Goal: Task Accomplishment & Management: Manage account settings

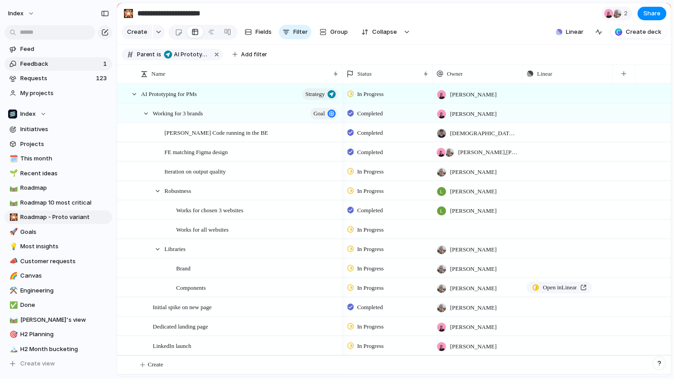
click at [41, 57] on link "Feedback 1" at bounding box center [59, 64] width 108 height 14
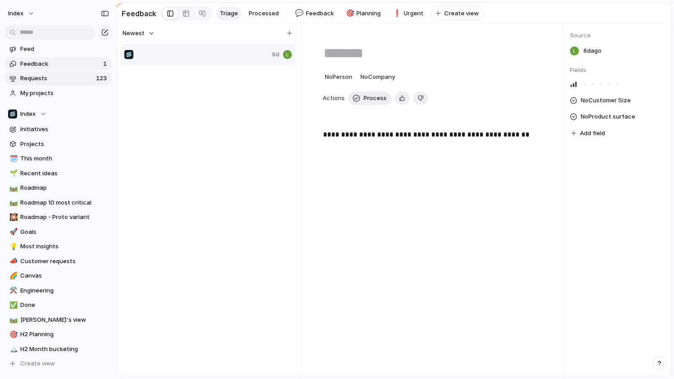
click at [43, 77] on span "Requests" at bounding box center [56, 78] width 73 height 9
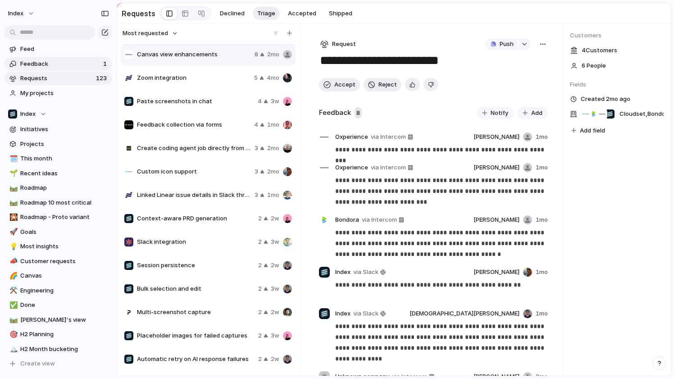
click at [37, 68] on link "Feedback 1" at bounding box center [59, 64] width 108 height 14
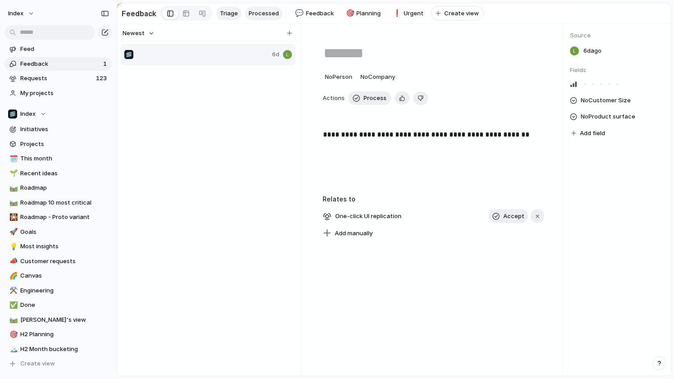
click at [255, 14] on span "Processed" at bounding box center [264, 13] width 30 height 9
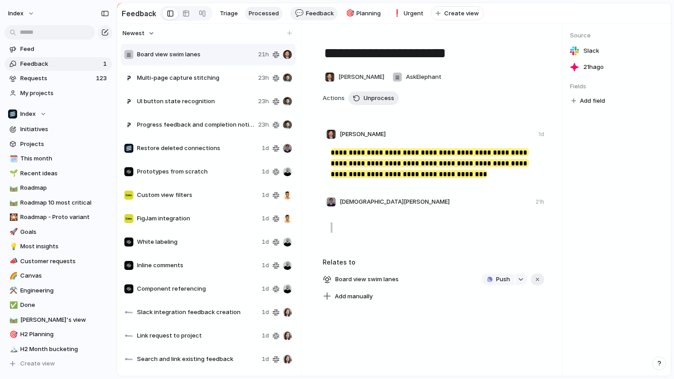
click at [317, 16] on span "Feedback" at bounding box center [320, 13] width 28 height 9
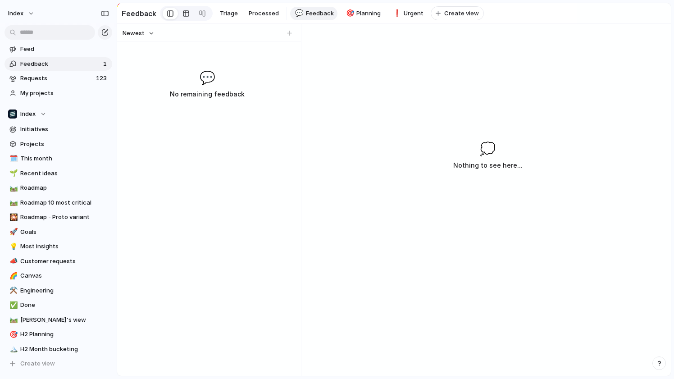
click at [183, 14] on div at bounding box center [185, 13] width 7 height 14
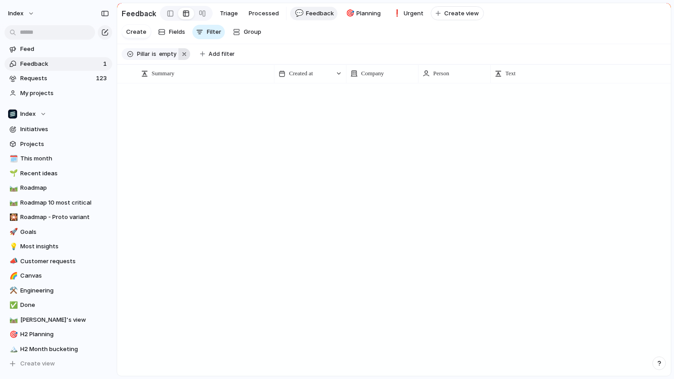
click at [185, 53] on button "button" at bounding box center [184, 54] width 12 height 12
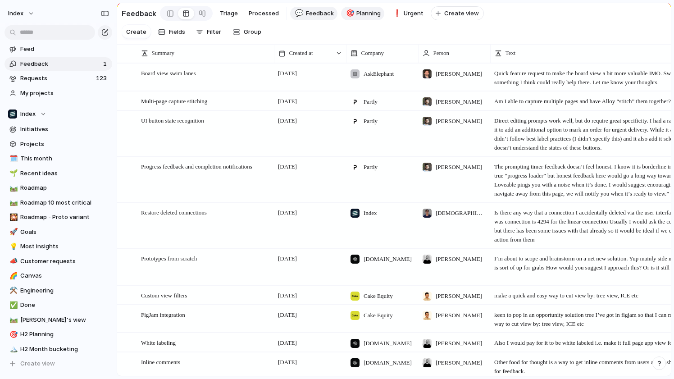
click at [357, 13] on span "Planning" at bounding box center [368, 13] width 24 height 9
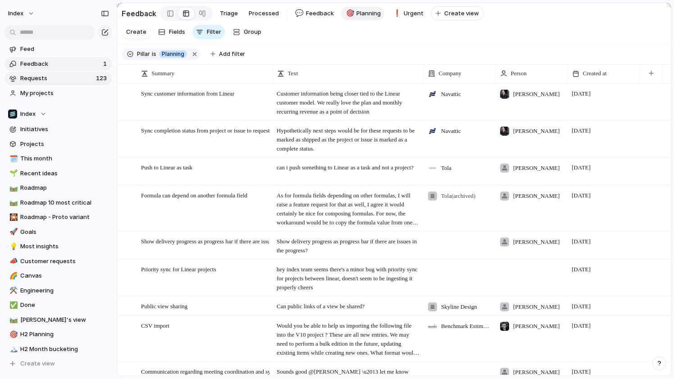
click at [20, 75] on link "Requests 123" at bounding box center [59, 79] width 108 height 14
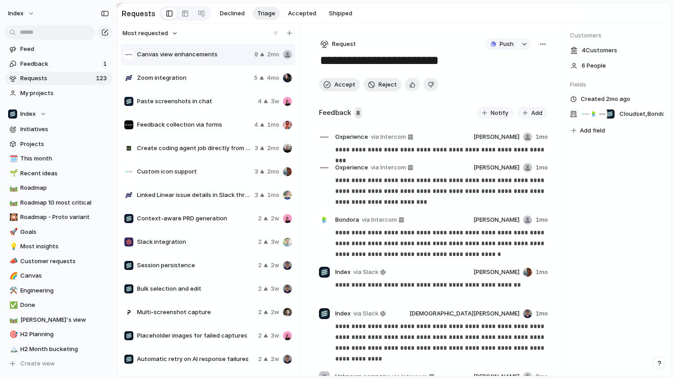
click at [202, 81] on span "Zoom integration" at bounding box center [194, 77] width 114 height 9
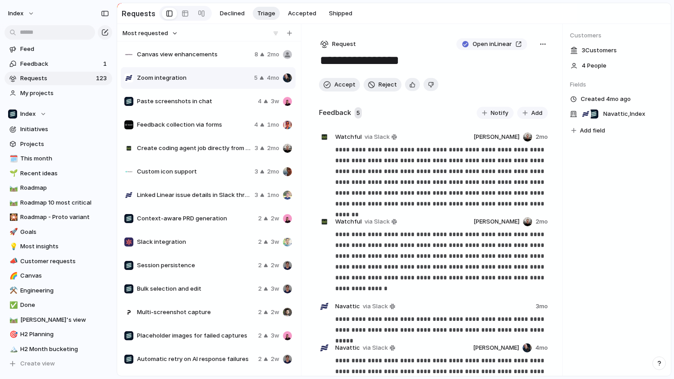
click at [200, 105] on span "Paste screenshots in chat" at bounding box center [195, 101] width 117 height 9
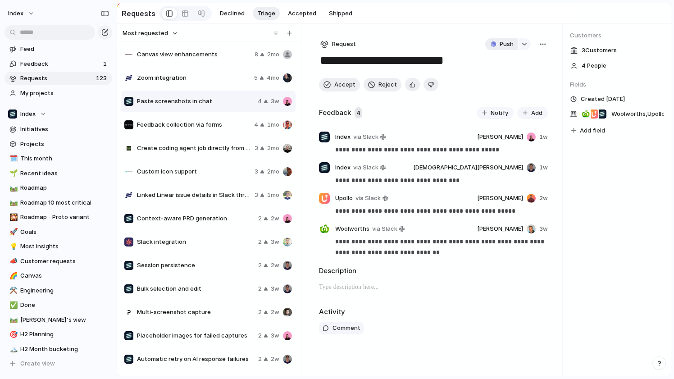
click at [505, 45] on span "Push" at bounding box center [507, 44] width 14 height 9
click at [505, 75] on li "Issue" at bounding box center [503, 78] width 51 height 14
click at [489, 48] on span "Open in Linear" at bounding box center [492, 44] width 39 height 9
click at [175, 58] on span "Canvas view enhancements" at bounding box center [194, 54] width 114 height 9
type textarea "**********"
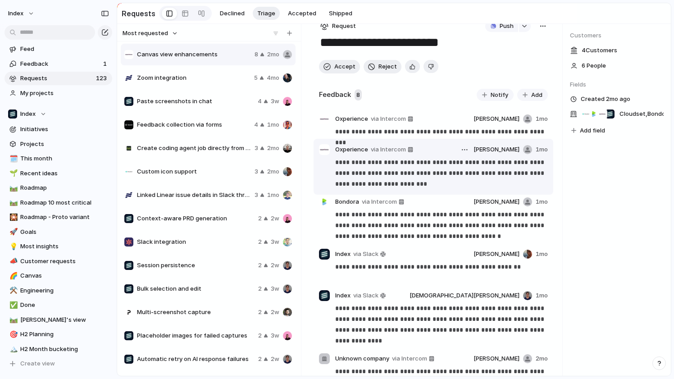
scroll to position [24, 0]
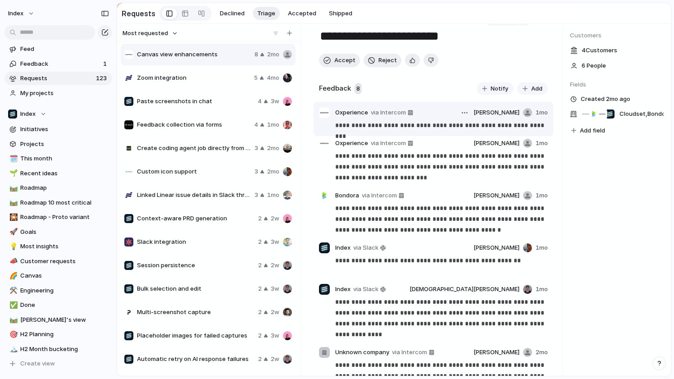
click at [380, 126] on p "**********" at bounding box center [441, 125] width 212 height 11
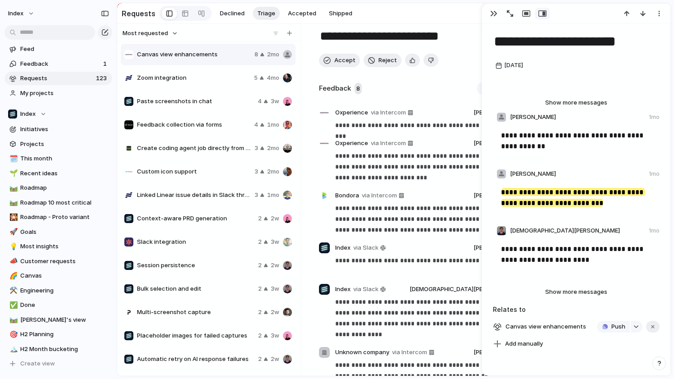
scroll to position [19, 0]
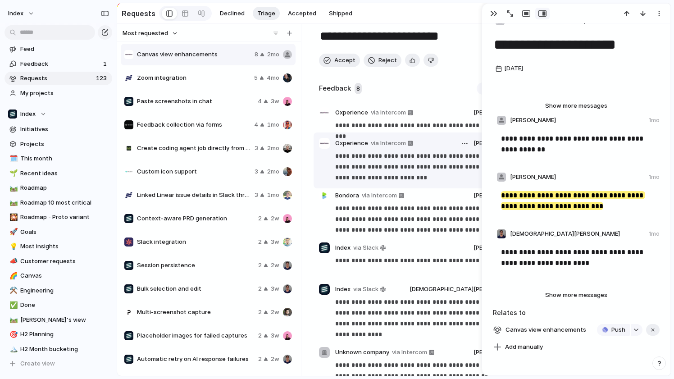
click at [399, 176] on p "**********" at bounding box center [441, 167] width 212 height 32
type textarea "**********"
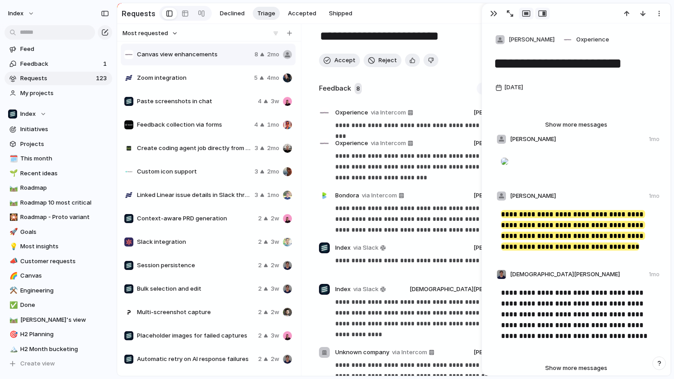
click at [525, 13] on div "button" at bounding box center [526, 13] width 8 height 7
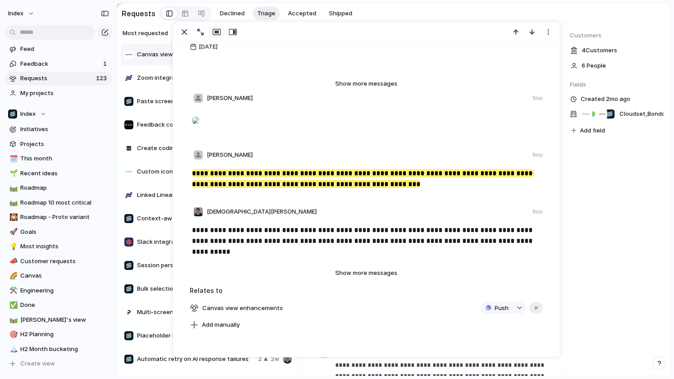
scroll to position [111, 0]
click at [185, 33] on div "button" at bounding box center [184, 32] width 11 height 11
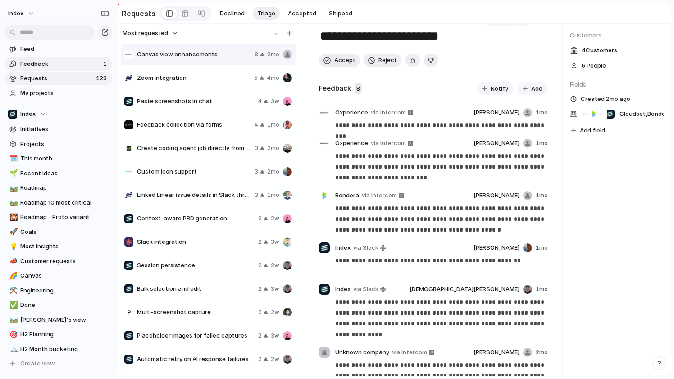
click at [68, 60] on span "Feedback" at bounding box center [60, 63] width 80 height 9
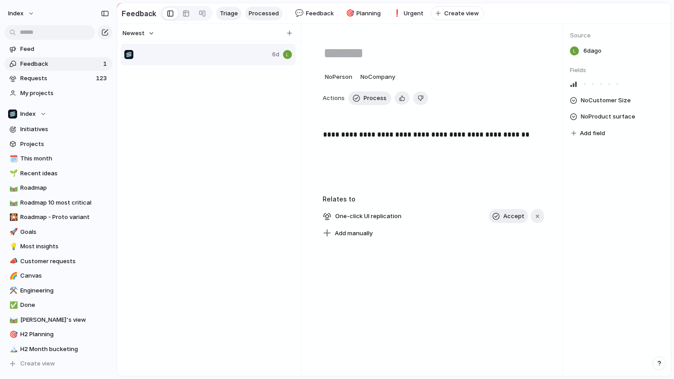
click at [256, 17] on span "Processed" at bounding box center [264, 13] width 30 height 9
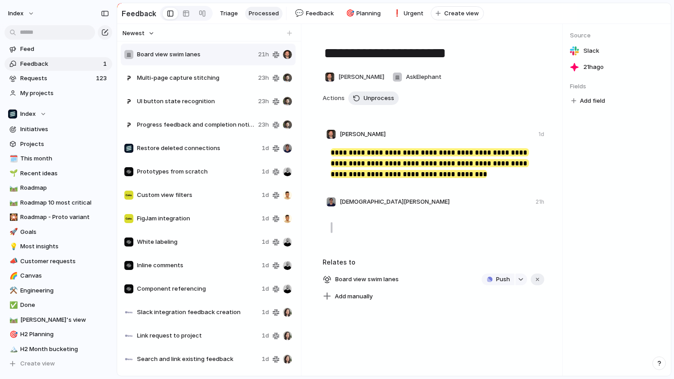
click at [217, 74] on span "Multi-page capture stitching" at bounding box center [196, 77] width 118 height 9
type textarea "**********"
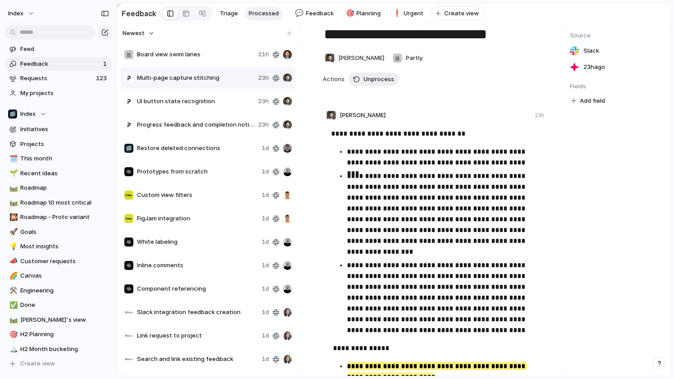
scroll to position [5, 0]
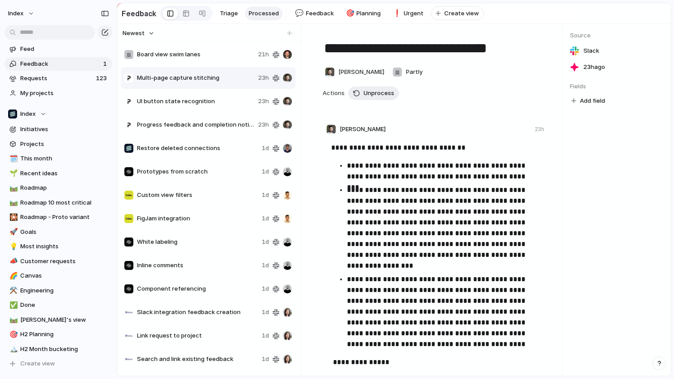
click at [585, 53] on span "Slack" at bounding box center [592, 50] width 16 height 9
click at [54, 190] on span "Roadmap" at bounding box center [64, 187] width 89 height 9
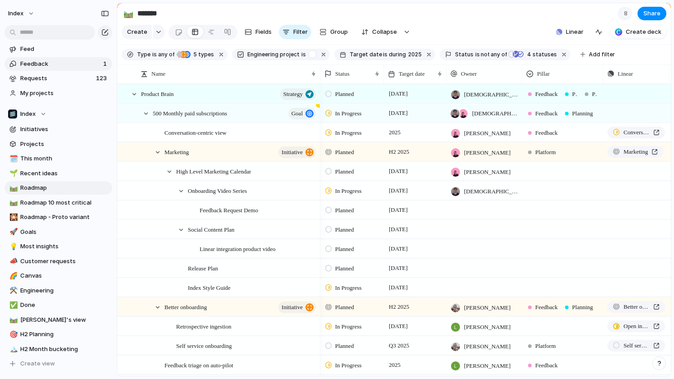
click at [42, 61] on span "Feedback" at bounding box center [60, 63] width 80 height 9
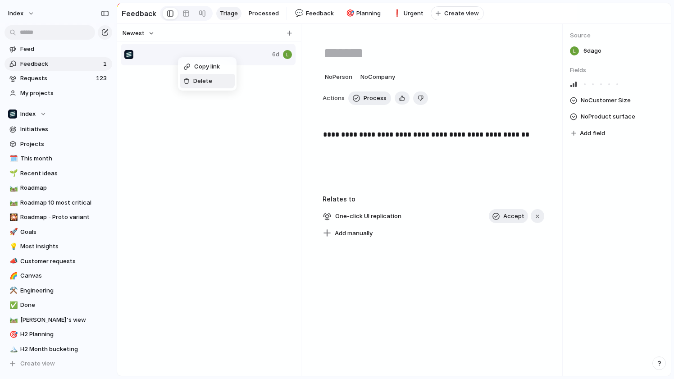
click at [190, 79] on div "Delete" at bounding box center [197, 81] width 29 height 9
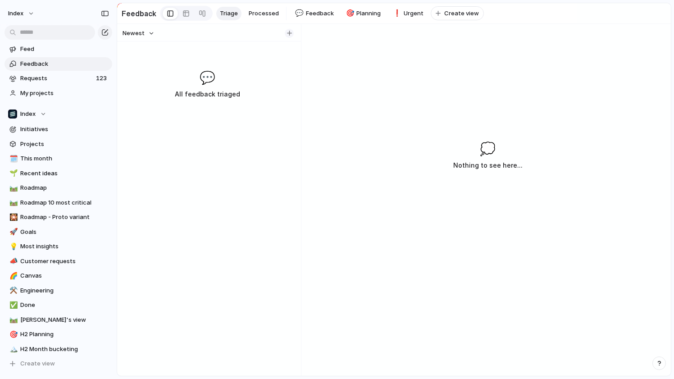
click at [289, 33] on div "button" at bounding box center [289, 33] width 5 height 5
type input "*"
type input "**********"
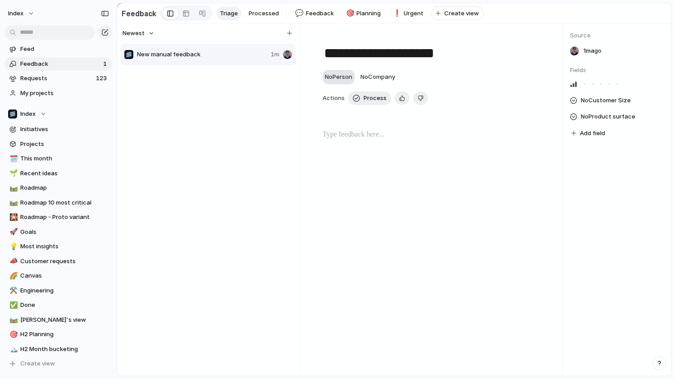
click at [342, 80] on span "No Person" at bounding box center [338, 76] width 27 height 7
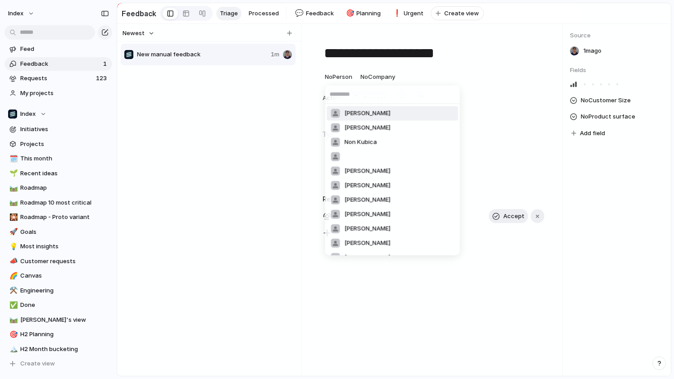
click at [370, 69] on div "Jascha Zittel Bastien Non Kubica Tony Jones Paul Sakkal Amaresh Thomas Aslanian…" at bounding box center [337, 189] width 674 height 379
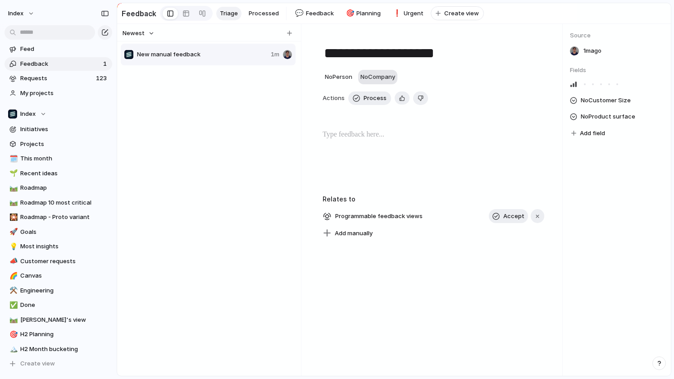
click at [376, 76] on span "No Company" at bounding box center [377, 76] width 35 height 7
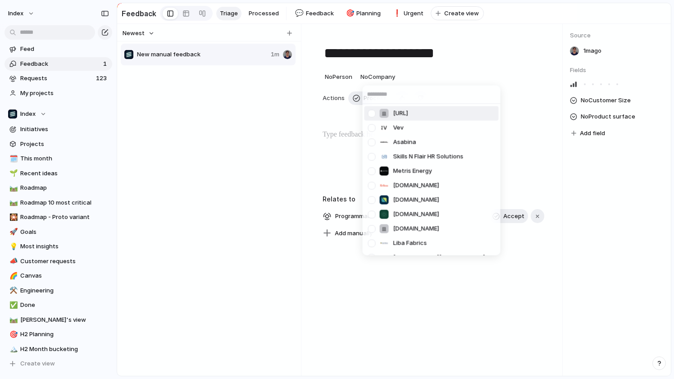
click at [484, 52] on div "grotto.ai Vev Asabina Skills N Flair HR Solutions Metris Energy kvikna.no lumar…" at bounding box center [337, 189] width 674 height 379
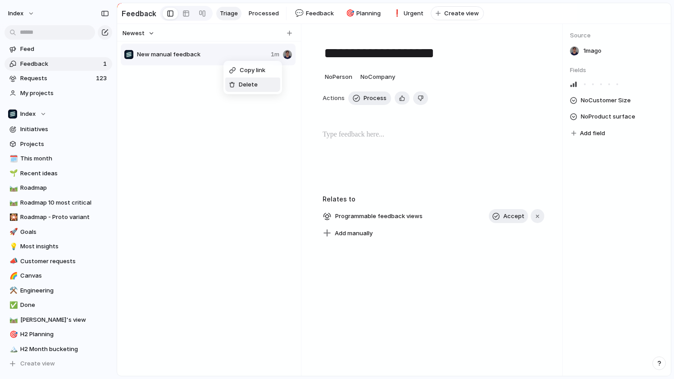
click at [231, 84] on div at bounding box center [232, 85] width 6 height 6
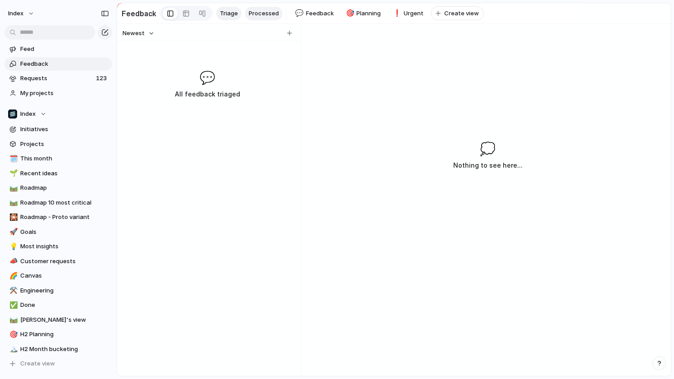
click at [258, 14] on span "Processed" at bounding box center [264, 13] width 30 height 9
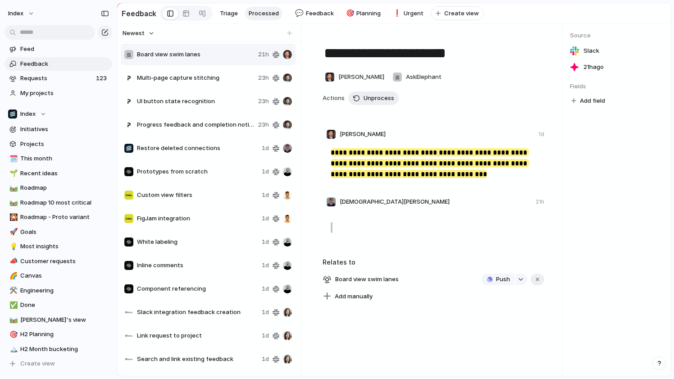
click at [20, 5] on div "Index" at bounding box center [58, 11] width 117 height 23
click at [20, 12] on span "Index" at bounding box center [15, 13] width 15 height 9
click at [30, 36] on span "Settings" at bounding box center [33, 33] width 25 height 9
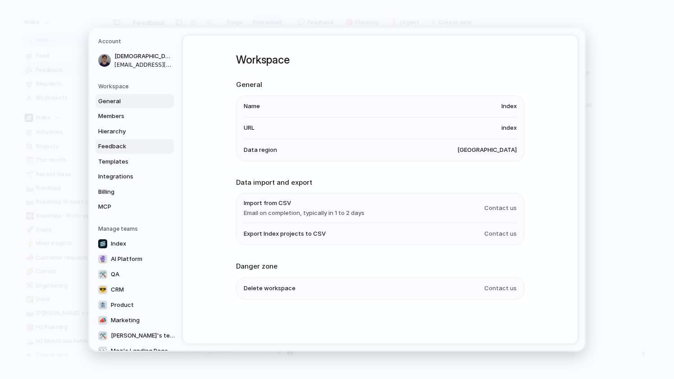
click at [117, 151] on link "Feedback" at bounding box center [135, 146] width 78 height 14
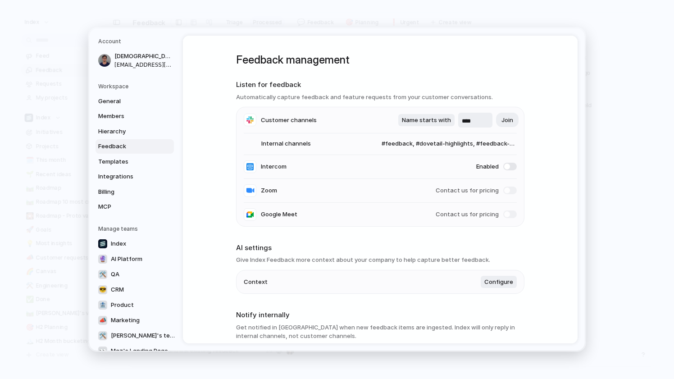
click at [444, 146] on span "#feedback, #dovetail-highlights, #feedback-testing, #feature-requests, #ext-pri…" at bounding box center [440, 143] width 153 height 9
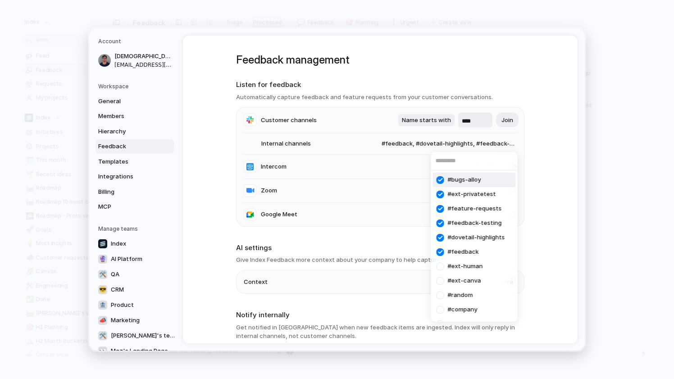
click at [364, 133] on div "#bugs-alloy #ext-privatetest #feature-requests #feedback-testing #dovetail-high…" at bounding box center [337, 189] width 674 height 379
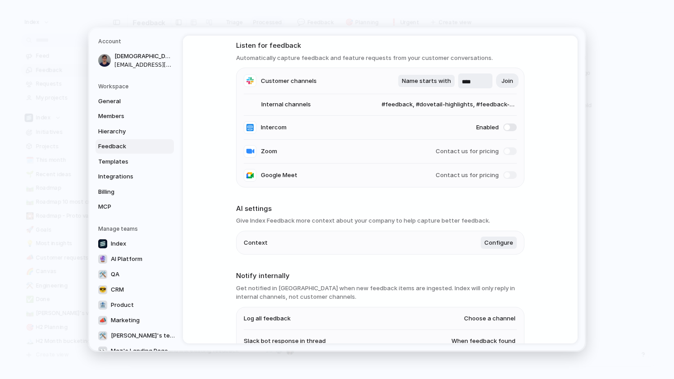
scroll to position [45, 0]
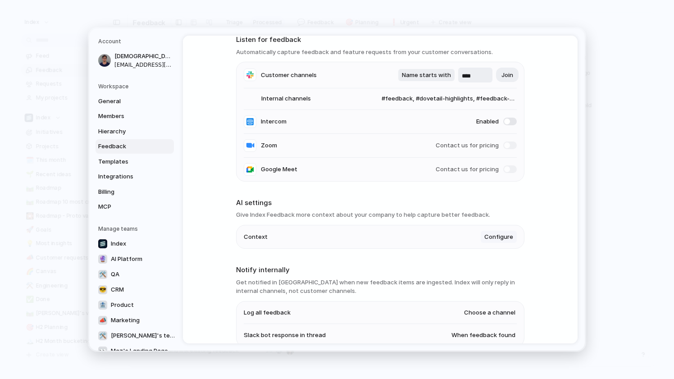
click at [499, 233] on span "Configure" at bounding box center [498, 237] width 29 height 9
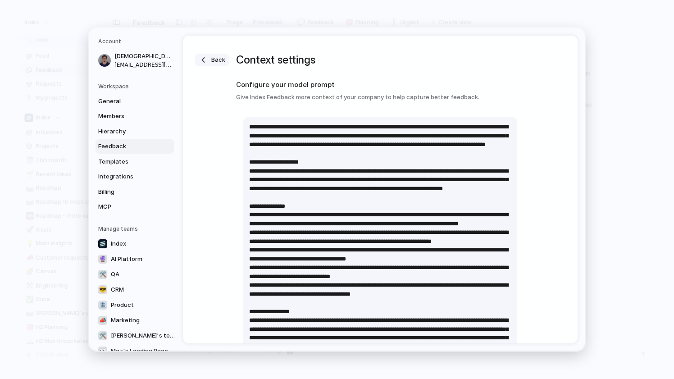
click at [210, 63] on button "Back" at bounding box center [212, 60] width 34 height 13
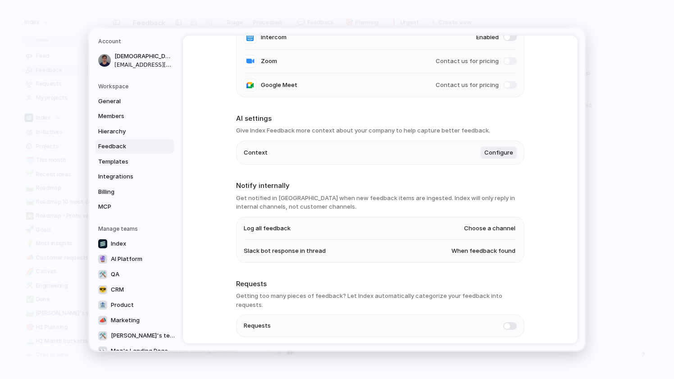
scroll to position [150, 0]
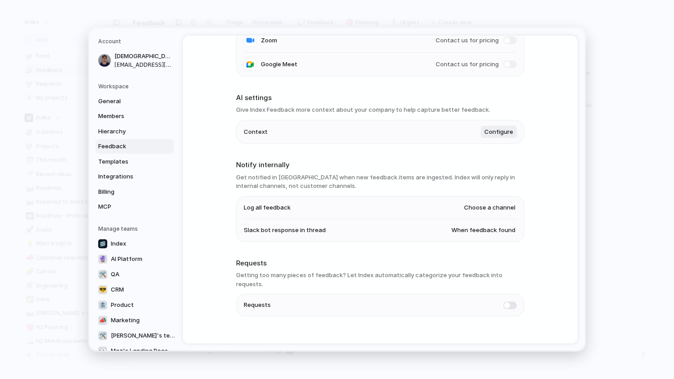
click at [510, 301] on span at bounding box center [510, 305] width 14 height 8
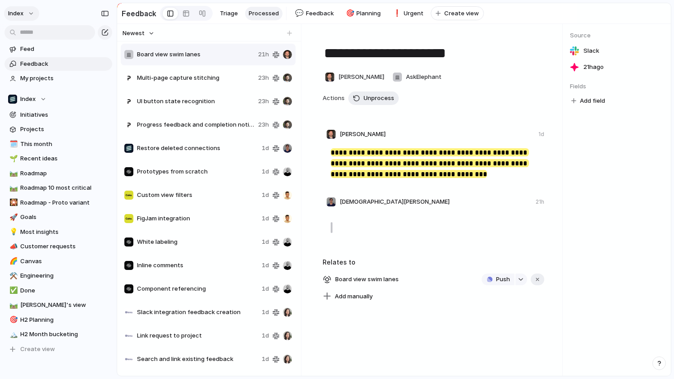
click at [14, 8] on button "Index" at bounding box center [21, 13] width 35 height 14
click at [20, 31] on div "Settings" at bounding box center [28, 33] width 36 height 9
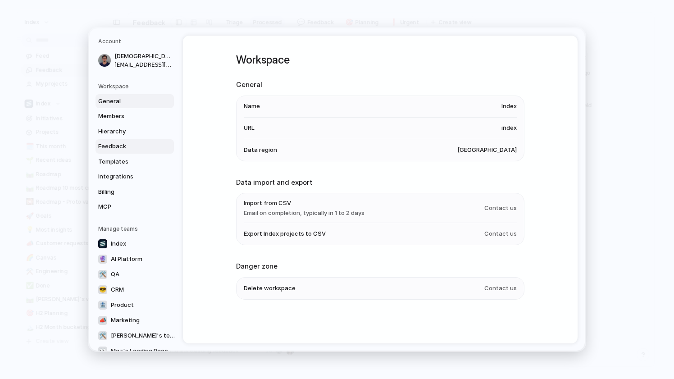
click at [124, 149] on span "Feedback" at bounding box center [127, 146] width 58 height 9
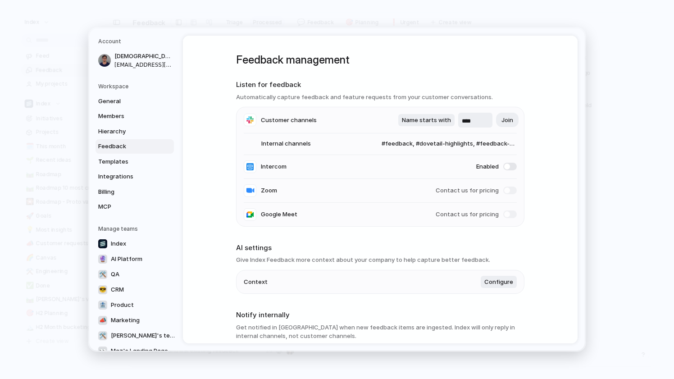
scroll to position [157, 0]
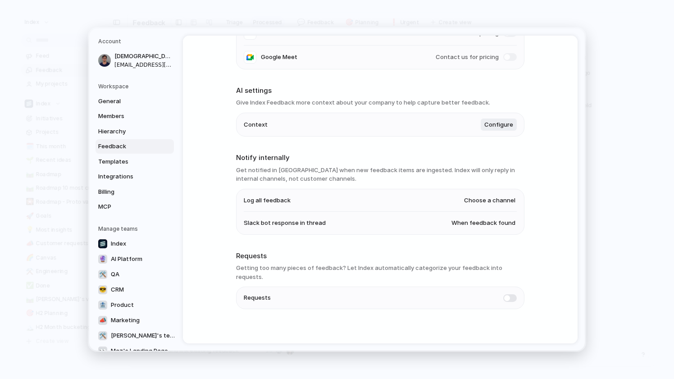
click at [507, 294] on span at bounding box center [510, 298] width 14 height 8
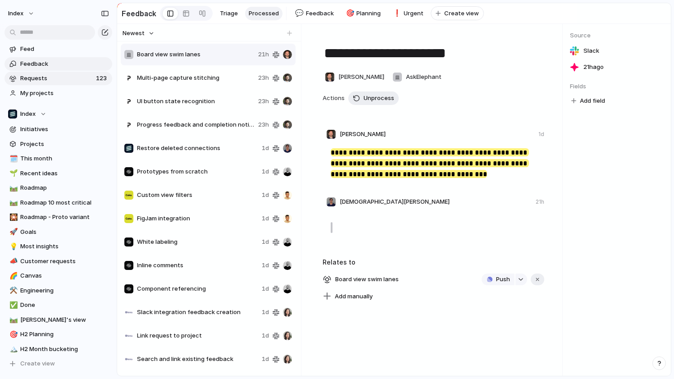
click at [59, 78] on span "Requests" at bounding box center [56, 78] width 73 height 9
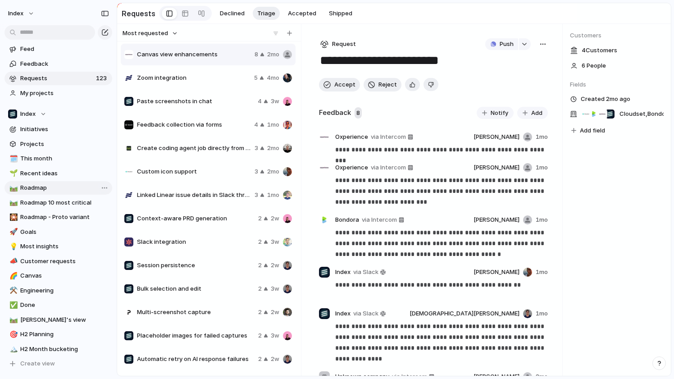
click at [48, 189] on span "Roadmap" at bounding box center [64, 187] width 89 height 9
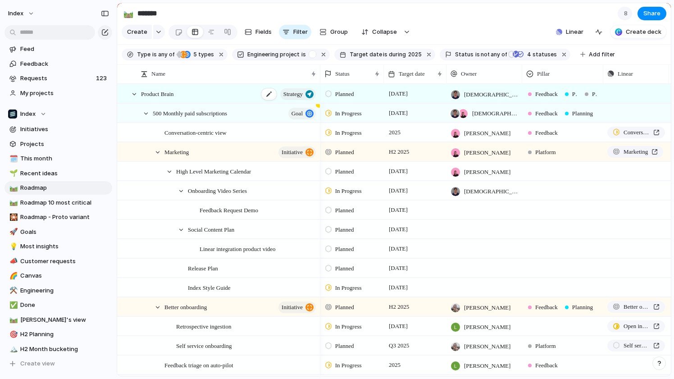
click at [225, 93] on div "Product Brain Strategy" at bounding box center [229, 94] width 176 height 18
click at [253, 26] on button "Fields" at bounding box center [258, 32] width 34 height 14
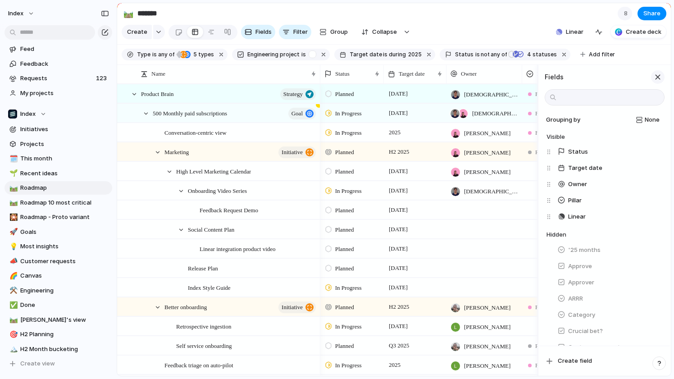
click at [656, 80] on div "button" at bounding box center [658, 77] width 10 height 10
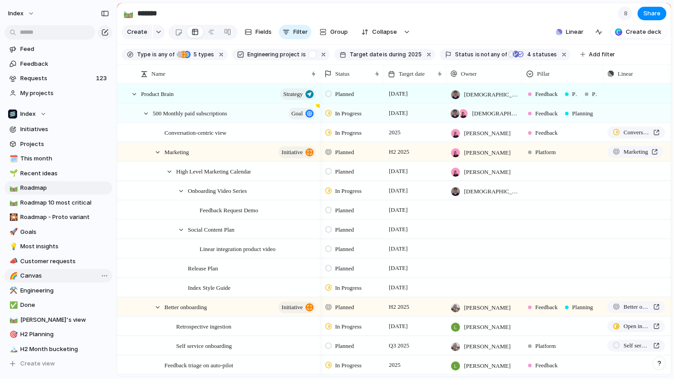
click at [36, 275] on span "Canvas" at bounding box center [64, 275] width 89 height 9
type input "******"
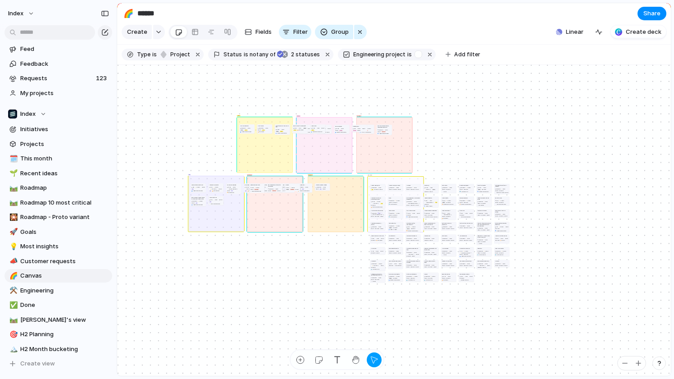
click at [324, 40] on div "Create Fields Filter Group Zoom" at bounding box center [244, 32] width 245 height 18
click at [326, 31] on div "button" at bounding box center [323, 31] width 7 height 7
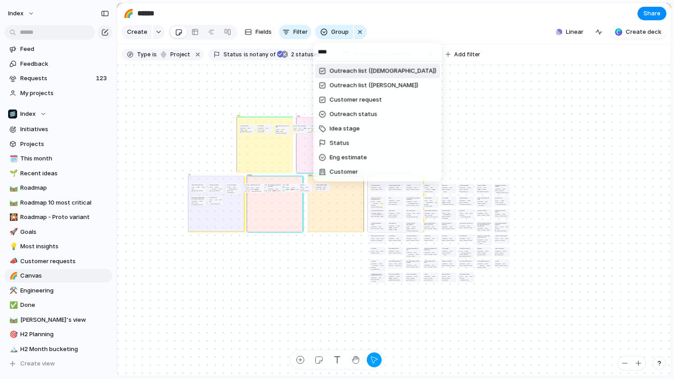
type input "*****"
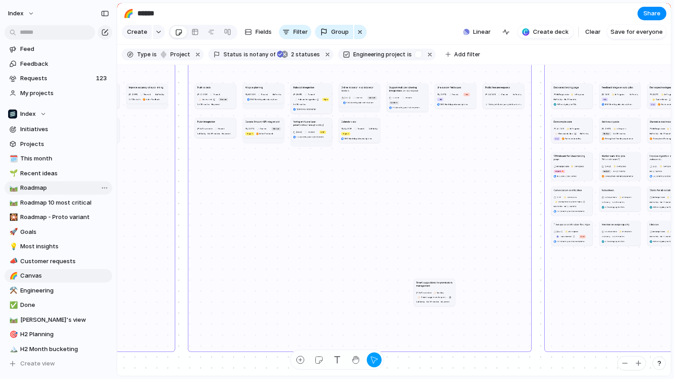
click at [46, 189] on span "Roadmap" at bounding box center [64, 187] width 89 height 9
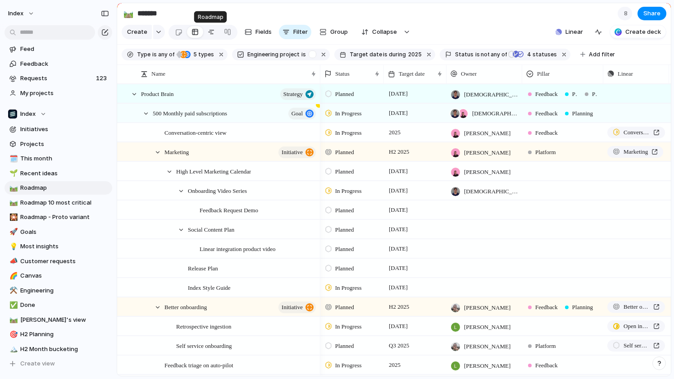
click at [204, 35] on link at bounding box center [211, 32] width 16 height 14
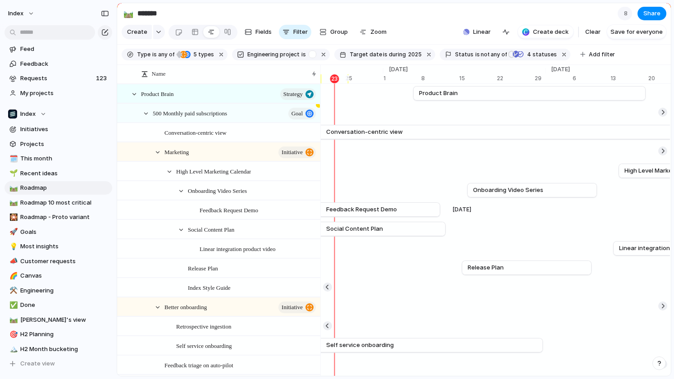
scroll to position [0, 6032]
click at [68, 192] on span "Roadmap" at bounding box center [64, 187] width 89 height 9
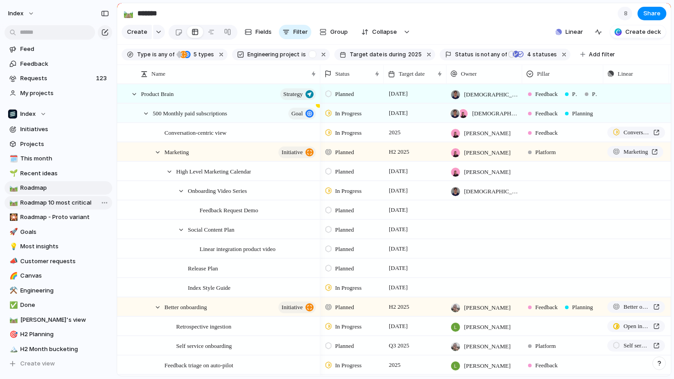
click at [42, 201] on span "Roadmap 10 most critical" at bounding box center [64, 202] width 89 height 9
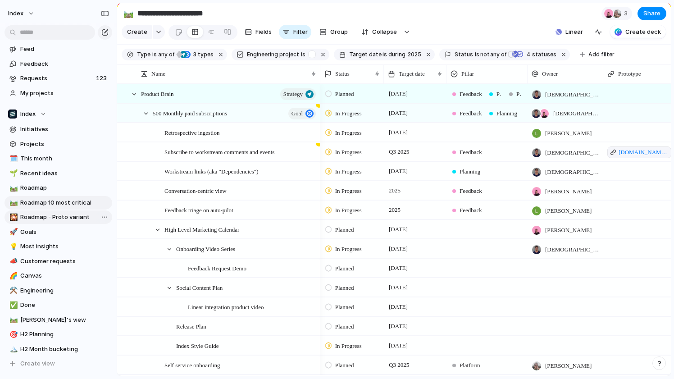
click at [50, 219] on span "Roadmap - Proto variant" at bounding box center [64, 217] width 89 height 9
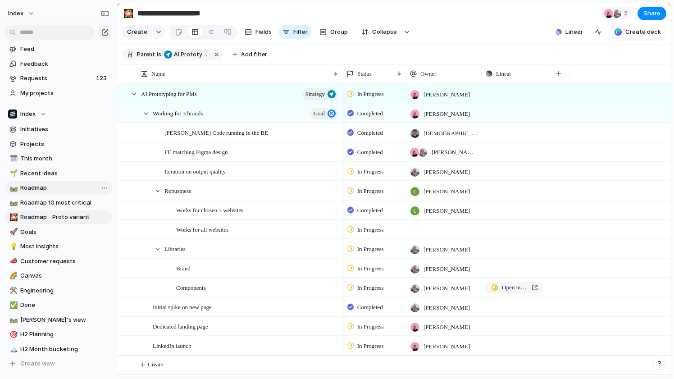
click at [46, 186] on span "Roadmap" at bounding box center [64, 187] width 89 height 9
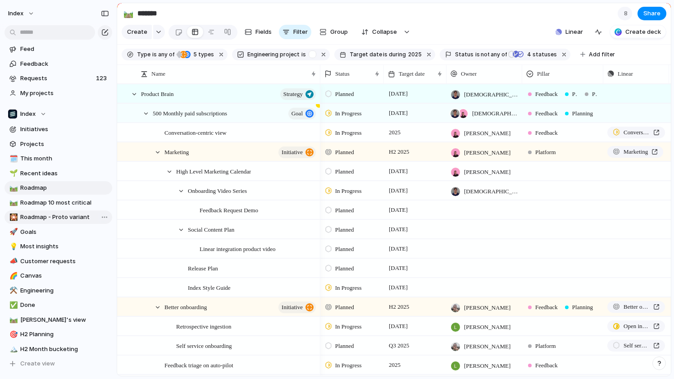
click at [53, 214] on span "Roadmap - Proto variant" at bounding box center [64, 217] width 89 height 9
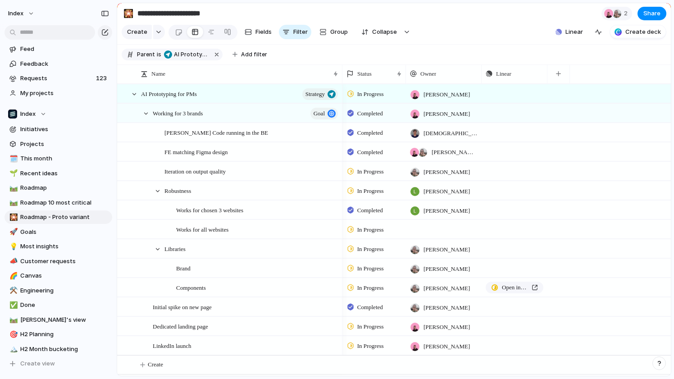
click at [374, 92] on span "In Progress" at bounding box center [370, 94] width 27 height 9
click at [503, 284] on span "Open in Linear" at bounding box center [515, 287] width 26 height 9
click at [501, 285] on link "Open in Linear" at bounding box center [515, 288] width 58 height 12
click at [247, 290] on div "Components" at bounding box center [257, 287] width 163 height 18
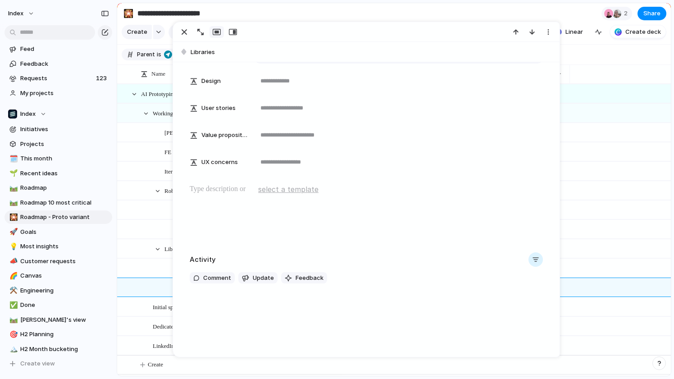
scroll to position [175, 0]
click at [204, 194] on div at bounding box center [366, 212] width 365 height 58
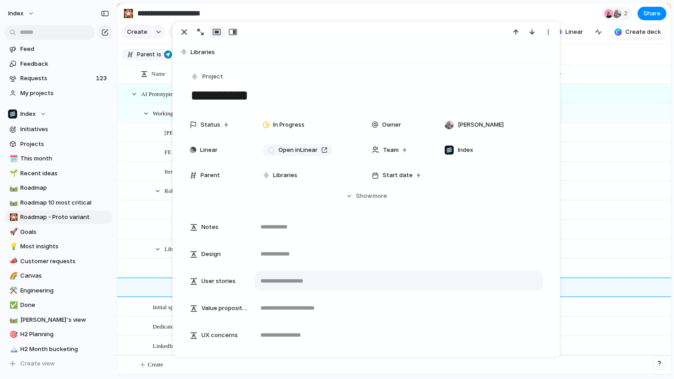
scroll to position [0, 0]
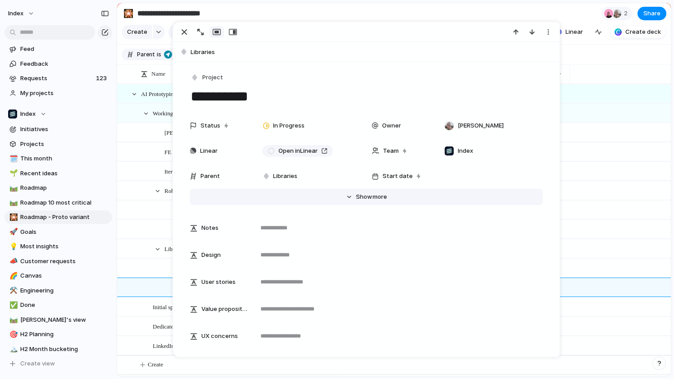
click at [350, 204] on button "Hide Show more" at bounding box center [366, 197] width 353 height 16
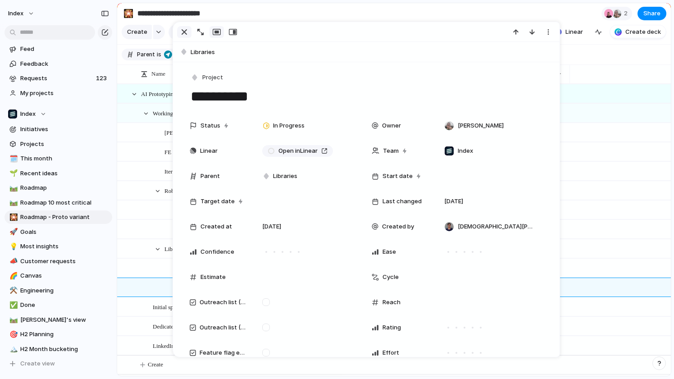
click at [183, 36] on div "button" at bounding box center [184, 32] width 11 height 11
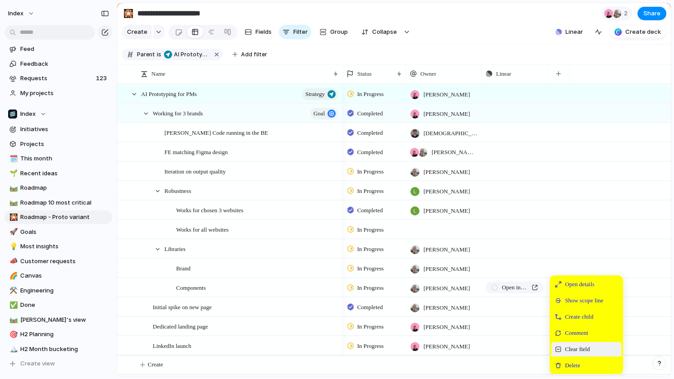
click at [565, 347] on span "Clear field" at bounding box center [577, 349] width 25 height 9
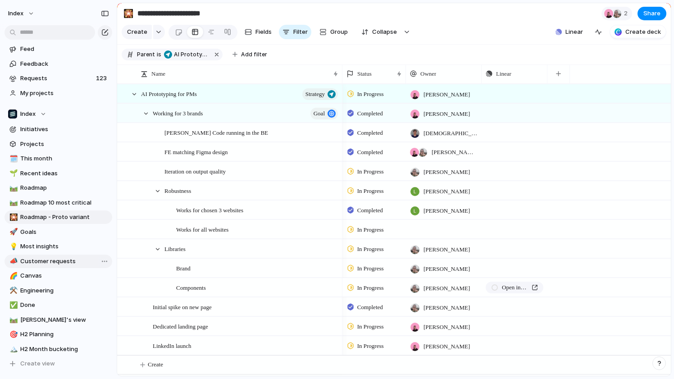
click at [46, 264] on span "Customer requests" at bounding box center [64, 261] width 89 height 9
type input "**********"
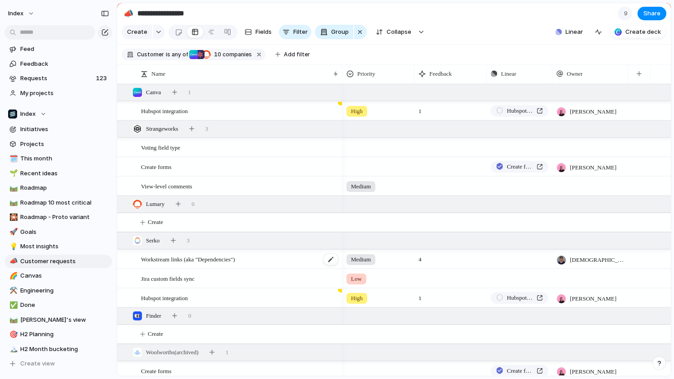
click at [179, 258] on span "Workstream links (aka "Dependencies")" at bounding box center [188, 259] width 94 height 10
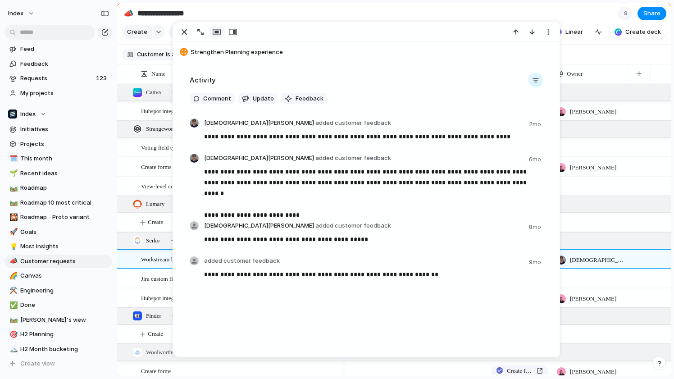
scroll to position [608, 0]
click at [538, 85] on button "button" at bounding box center [536, 80] width 14 height 14
click at [428, 80] on div "Comments Updates Changes Feedback" at bounding box center [337, 189] width 674 height 379
drag, startPoint x: 205, startPoint y: 203, endPoint x: 339, endPoint y: 206, distance: 134.8
click at [339, 206] on p "**********" at bounding box center [373, 187] width 339 height 43
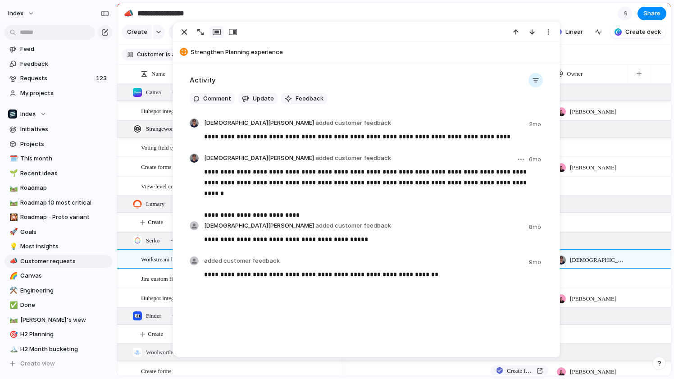
click at [287, 200] on p "**********" at bounding box center [373, 187] width 339 height 43
click at [184, 35] on div "button" at bounding box center [184, 32] width 11 height 11
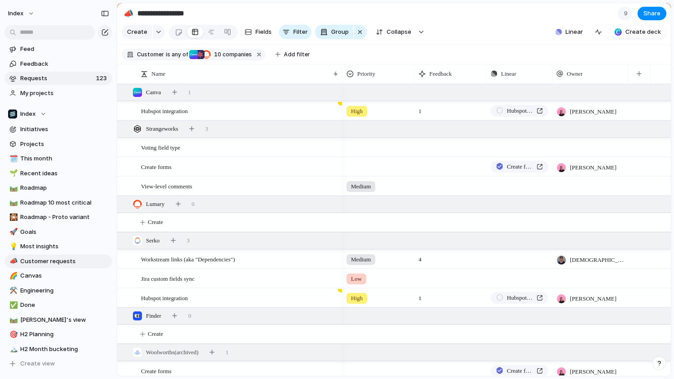
click at [36, 79] on span "Requests" at bounding box center [56, 78] width 73 height 9
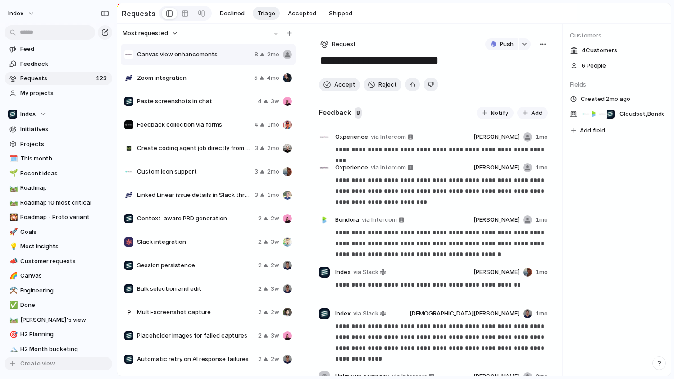
click at [44, 364] on span "Create view" at bounding box center [37, 363] width 35 height 9
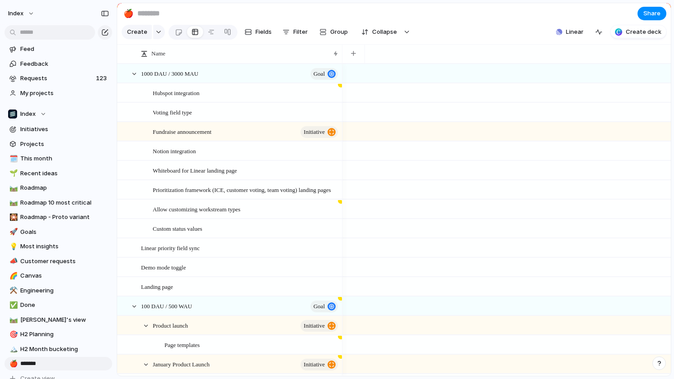
type input "********"
click at [288, 32] on div "button" at bounding box center [286, 31] width 7 height 7
type input "****"
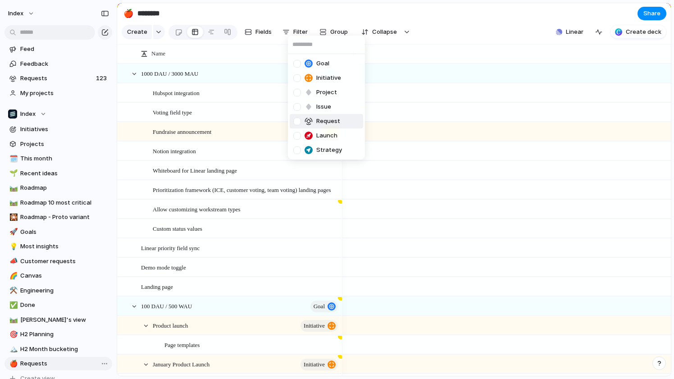
click at [314, 125] on div "Request" at bounding box center [316, 121] width 47 height 9
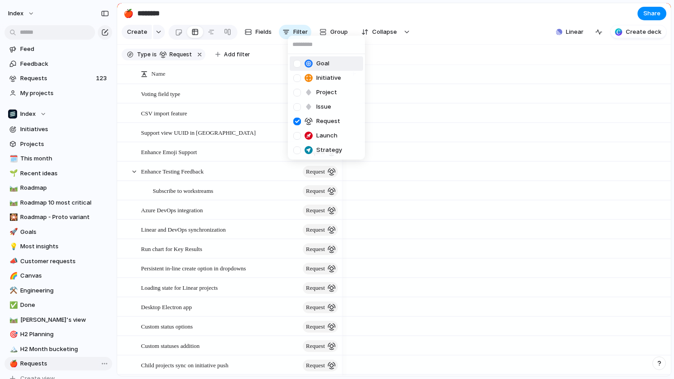
click at [433, 21] on div "Goal Initiative Project Issue Request Launch Strategy" at bounding box center [337, 189] width 674 height 379
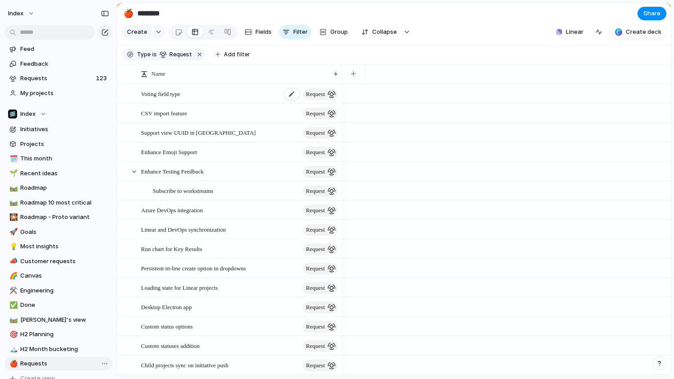
click at [197, 91] on div "Voting field type request" at bounding box center [240, 94] width 198 height 18
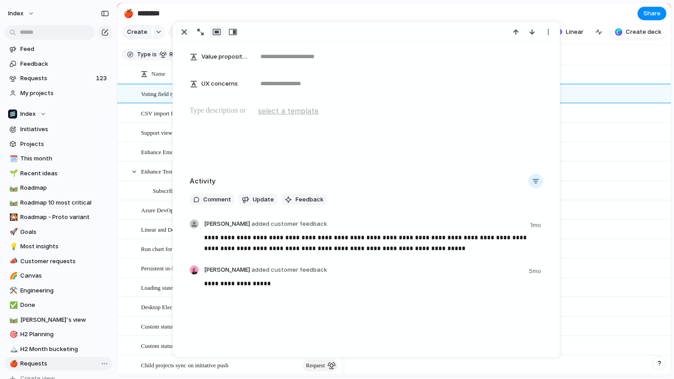
scroll to position [216, 0]
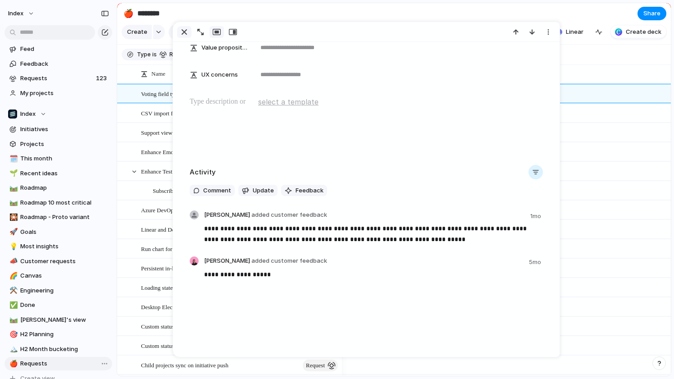
click at [182, 37] on button "button" at bounding box center [184, 32] width 14 height 12
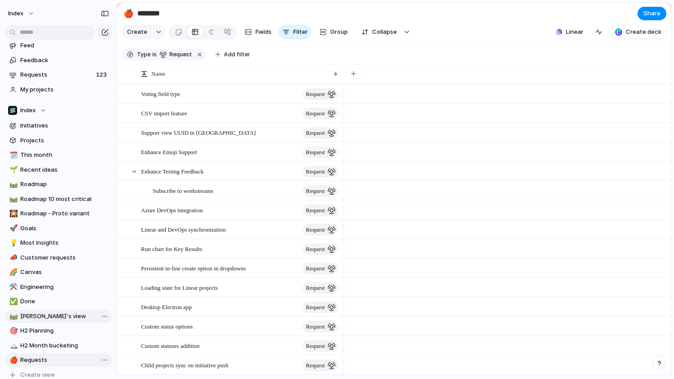
scroll to position [5, 0]
click at [41, 242] on span "Most insights" at bounding box center [64, 241] width 89 height 9
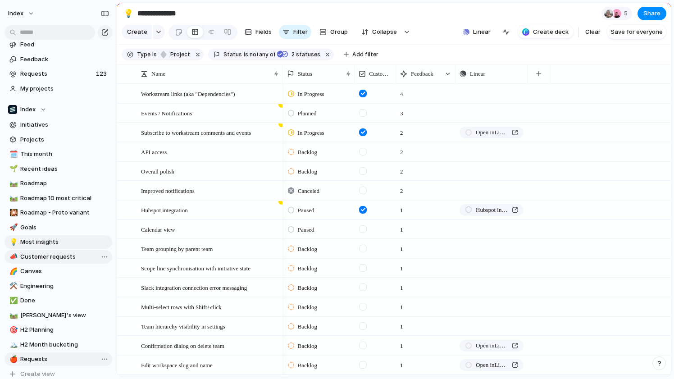
click at [45, 256] on span "Customer requests" at bounding box center [64, 256] width 89 height 9
type input "**********"
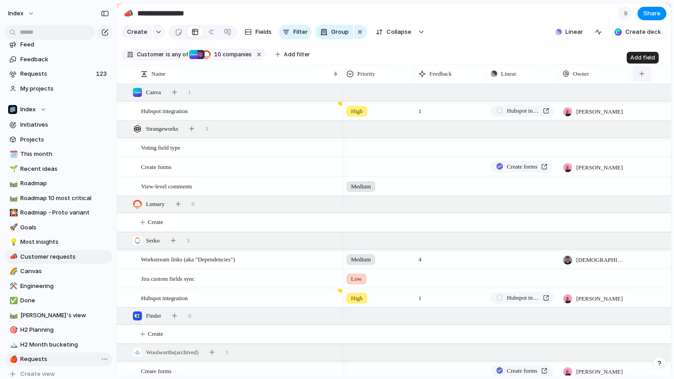
click at [643, 73] on div "button" at bounding box center [641, 73] width 5 height 5
type input "*****"
drag, startPoint x: 604, startPoint y: 74, endPoint x: 584, endPoint y: 42, distance: 38.3
click at [39, 183] on span "Roadmap" at bounding box center [64, 183] width 89 height 9
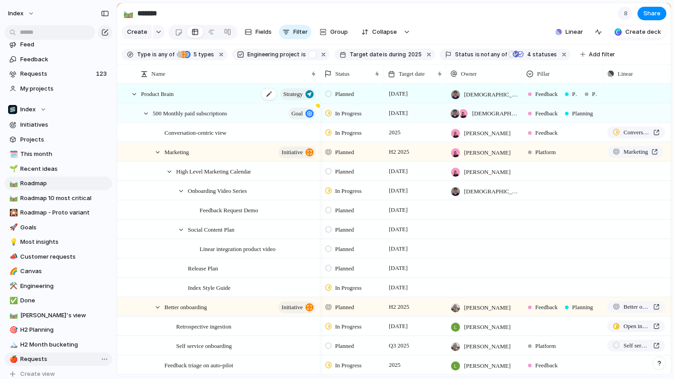
click at [182, 91] on div "Product Brain Strategy" at bounding box center [229, 94] width 176 height 18
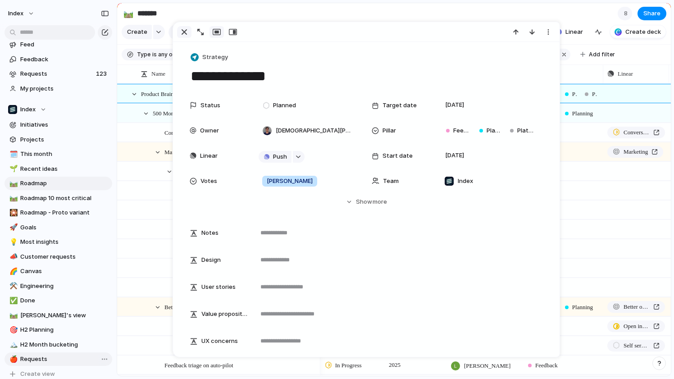
click at [182, 34] on div "button" at bounding box center [184, 32] width 11 height 11
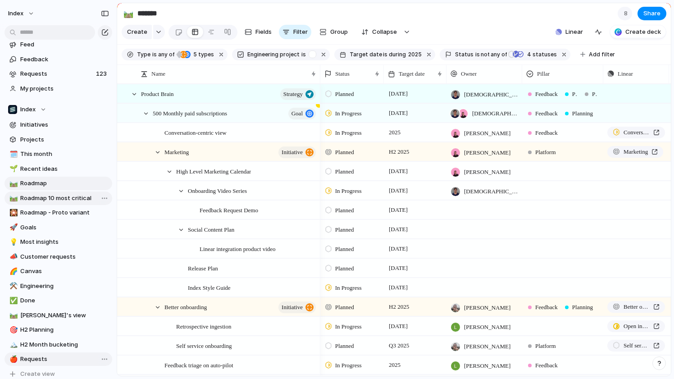
click at [61, 200] on span "Roadmap 10 most critical" at bounding box center [64, 198] width 89 height 9
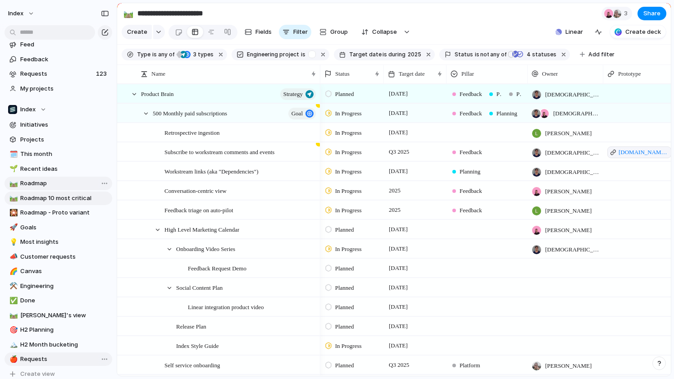
click at [38, 186] on span "Roadmap" at bounding box center [64, 183] width 89 height 9
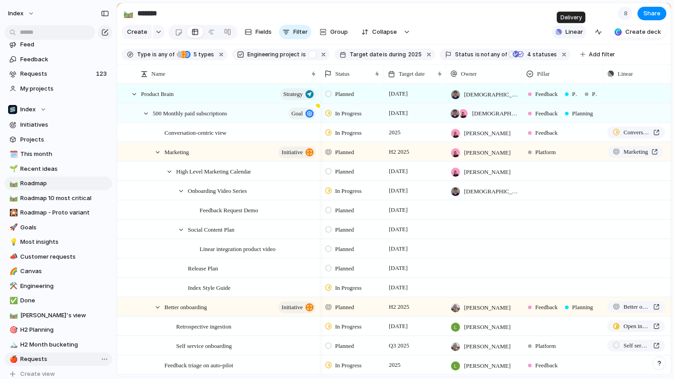
click at [568, 34] on span "Linear" at bounding box center [575, 31] width 18 height 9
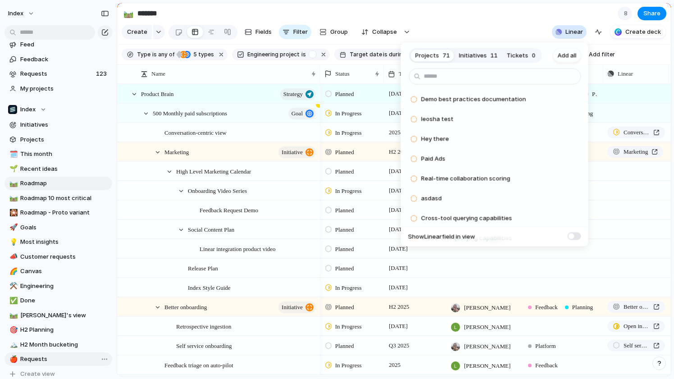
click at [481, 59] on span "Initiatives" at bounding box center [473, 55] width 28 height 9
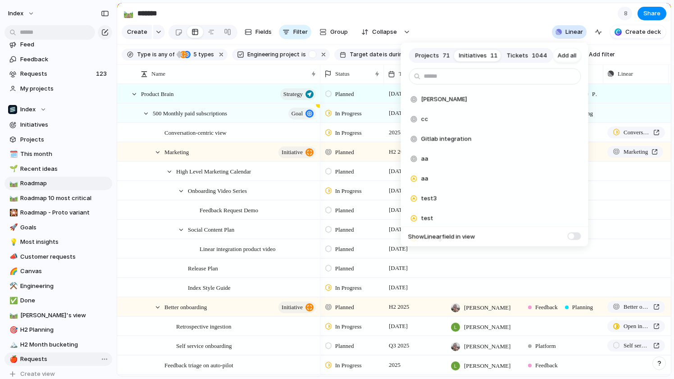
click at [434, 57] on span "Projects" at bounding box center [427, 55] width 24 height 9
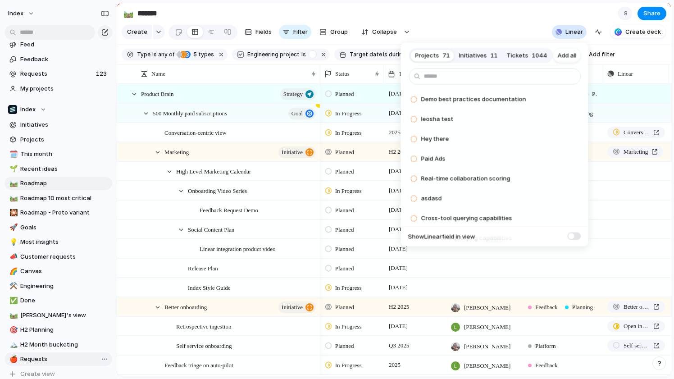
click at [484, 60] on button "Initiatives 11" at bounding box center [478, 55] width 48 height 14
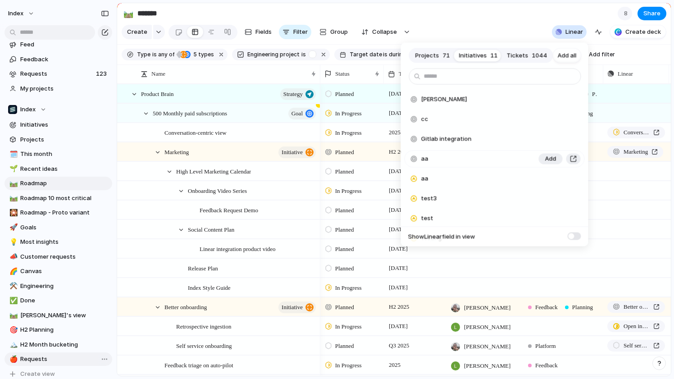
scroll to position [82, 0]
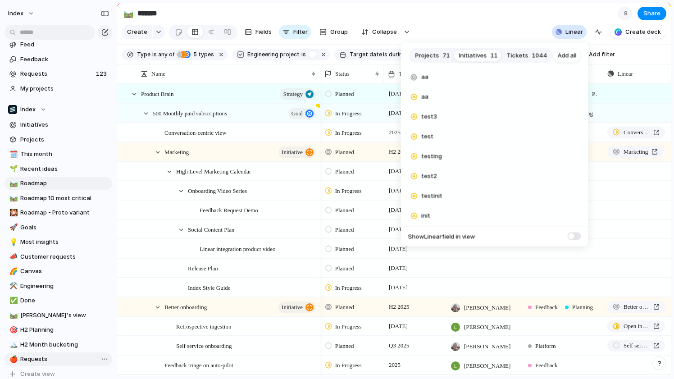
click at [515, 56] on span "Tickets" at bounding box center [517, 55] width 22 height 9
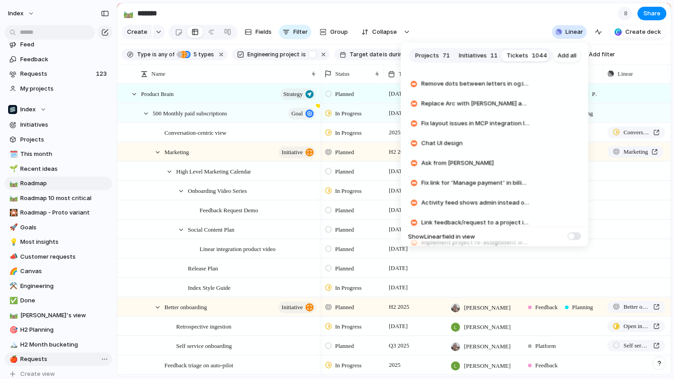
scroll to position [0, 0]
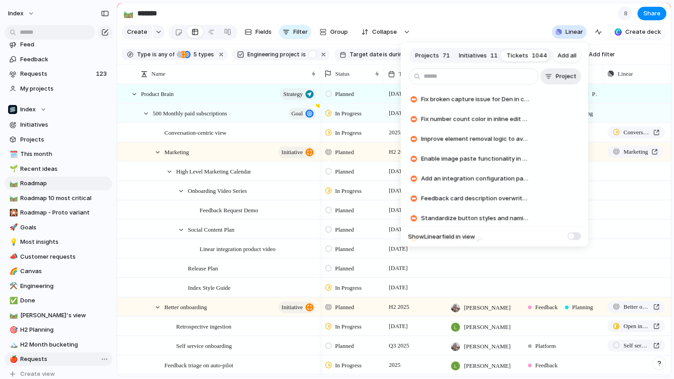
click at [560, 73] on span "Project" at bounding box center [566, 76] width 21 height 9
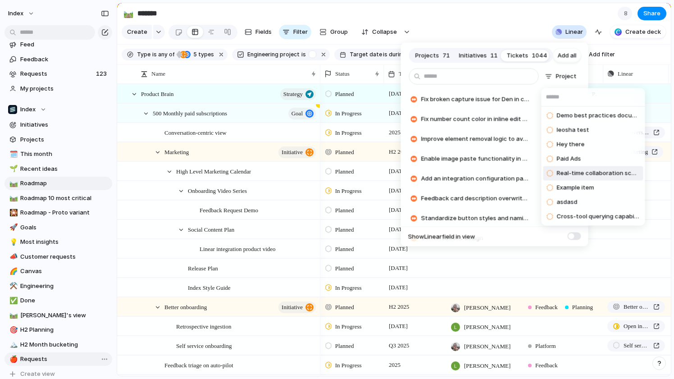
click at [575, 175] on span "Real-time collaboration scoring" at bounding box center [598, 173] width 83 height 9
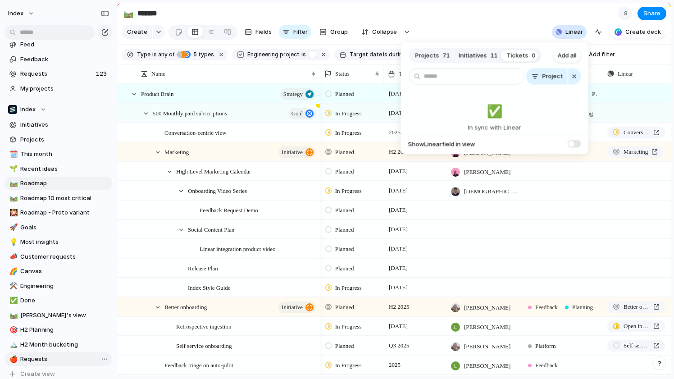
click at [567, 81] on div "✅️ In sync with Linear" at bounding box center [495, 105] width 180 height 56
click at [573, 80] on div "button" at bounding box center [574, 76] width 7 height 11
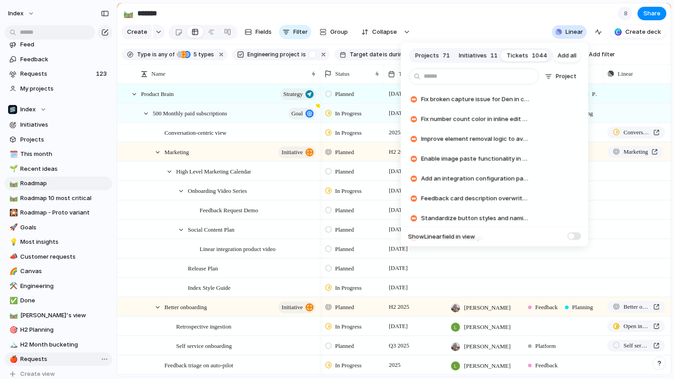
click at [518, 17] on div "Projects 71 Initiatives 11 Tickets 1044 Add all Project Fix broken capture issu…" at bounding box center [337, 189] width 674 height 379
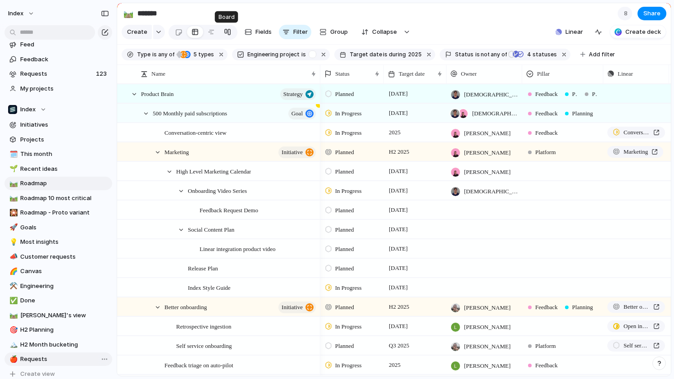
click at [228, 29] on div at bounding box center [227, 32] width 7 height 14
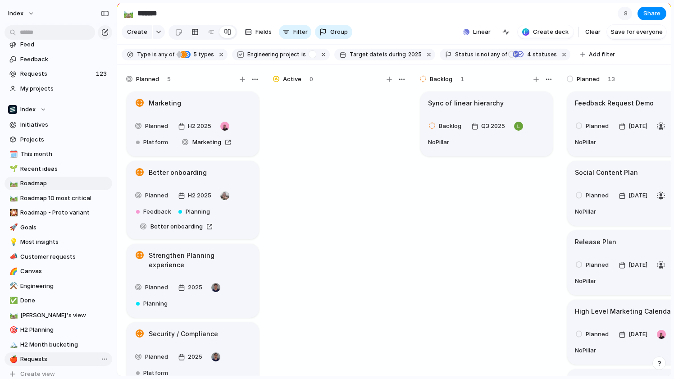
click at [197, 29] on link at bounding box center [195, 32] width 16 height 14
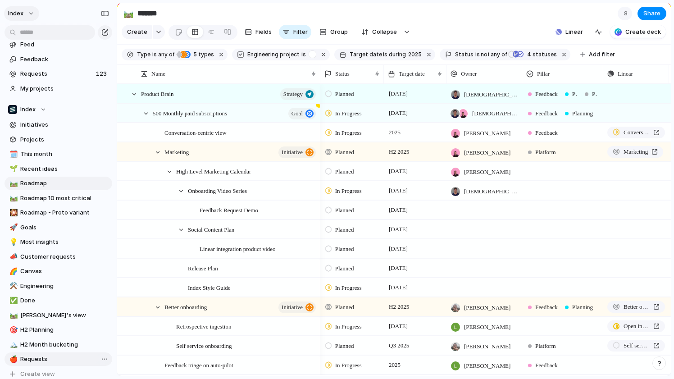
click at [18, 15] on span "Index" at bounding box center [15, 13] width 15 height 9
click at [24, 27] on li "Settings" at bounding box center [50, 34] width 88 height 14
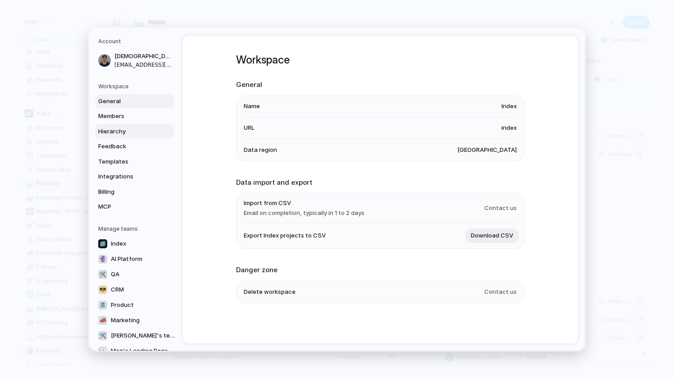
click at [120, 130] on span "Hierarchy" at bounding box center [127, 131] width 58 height 9
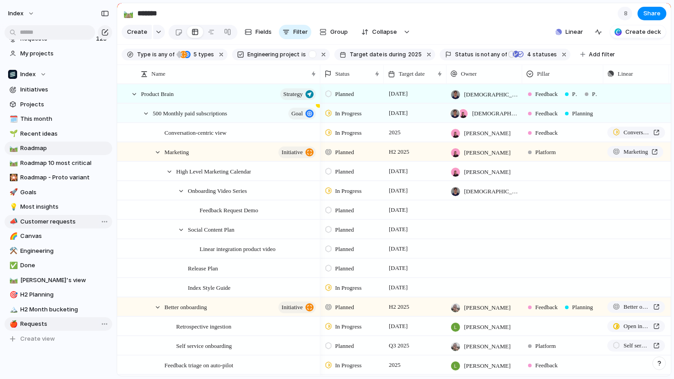
scroll to position [48, 0]
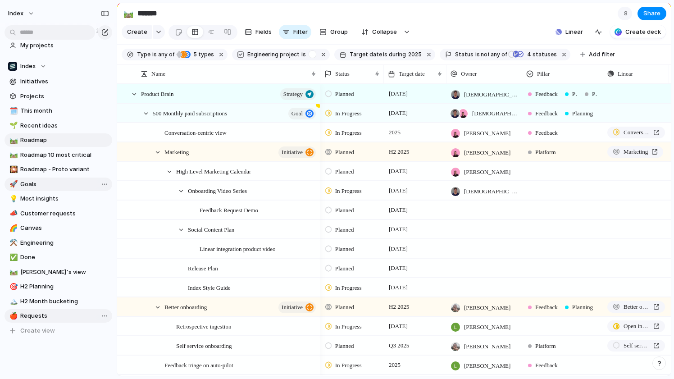
click at [35, 183] on span "Goals" at bounding box center [64, 184] width 89 height 9
type input "*****"
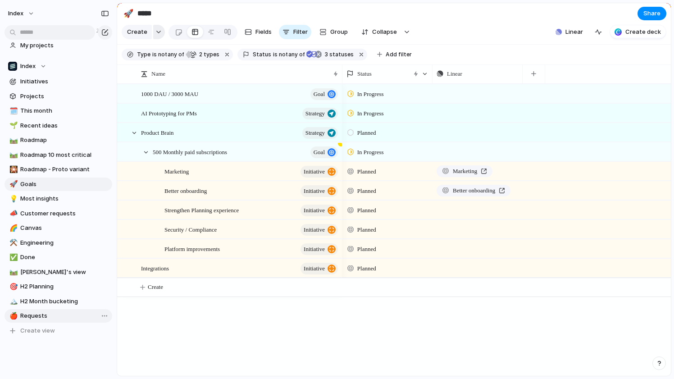
click at [156, 34] on button "button" at bounding box center [159, 32] width 12 height 14
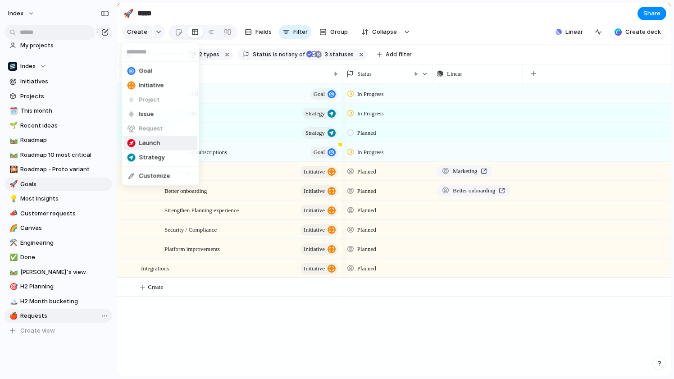
click at [150, 142] on span "Launch" at bounding box center [149, 143] width 21 height 9
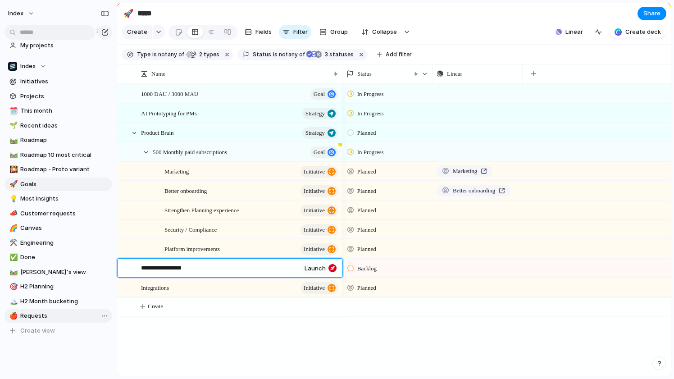
type textarea "**********"
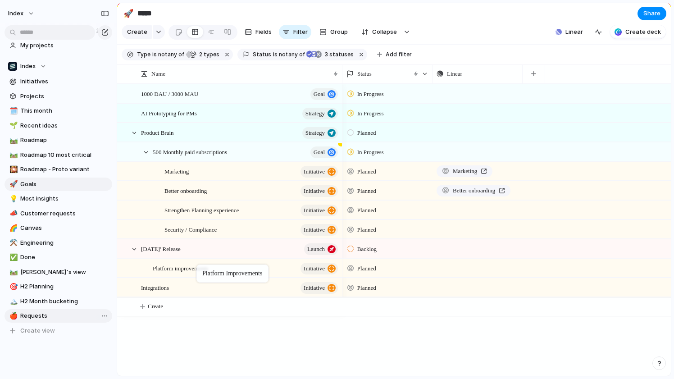
drag, startPoint x: 198, startPoint y: 246, endPoint x: 201, endPoint y: 266, distance: 20.9
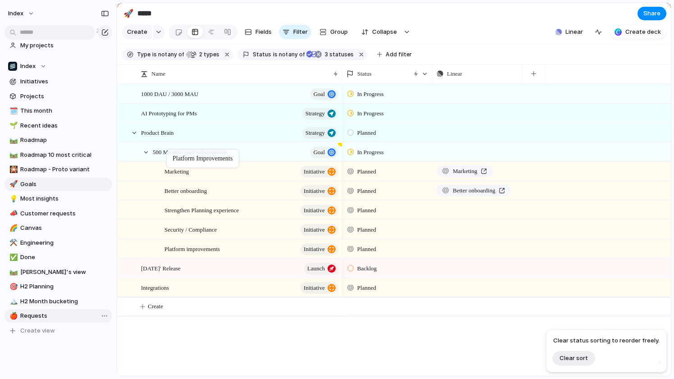
drag, startPoint x: 187, startPoint y: 267, endPoint x: 171, endPoint y: 151, distance: 116.9
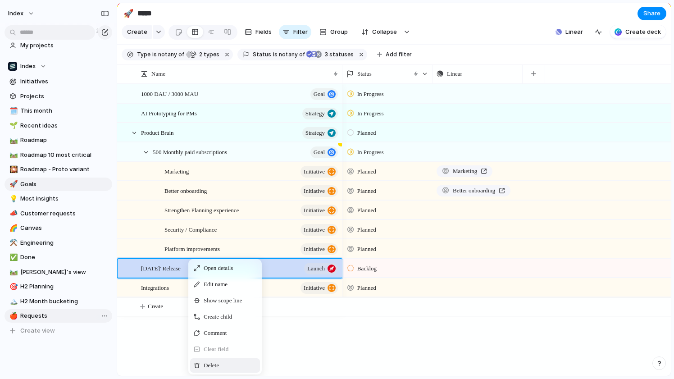
click at [213, 365] on span "Delete" at bounding box center [211, 365] width 15 height 9
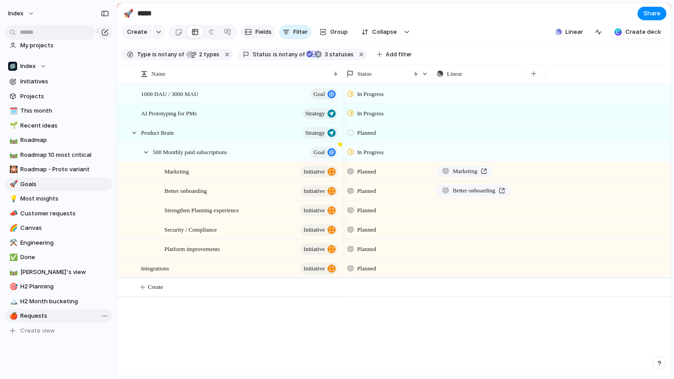
click at [258, 36] on button "Fields" at bounding box center [258, 32] width 34 height 14
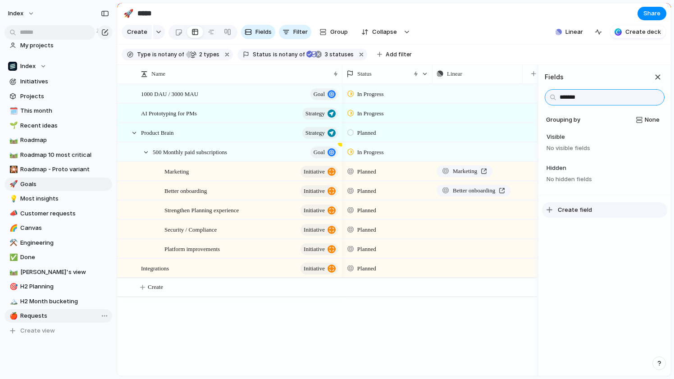
type input "*******"
click at [577, 207] on span "Create field" at bounding box center [575, 209] width 34 height 9
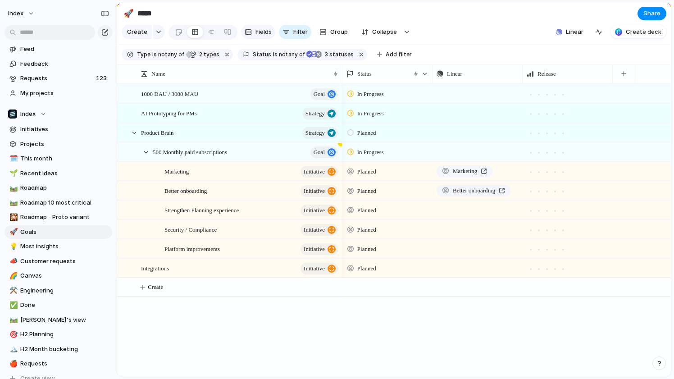
click at [255, 34] on span "Fields" at bounding box center [263, 31] width 16 height 9
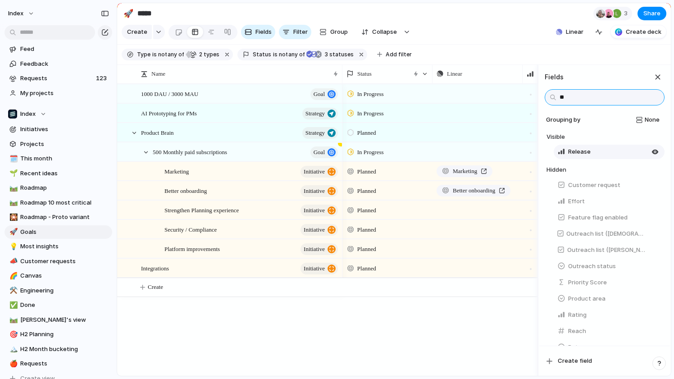
type input "**"
click at [615, 154] on button "Release" at bounding box center [609, 152] width 111 height 14
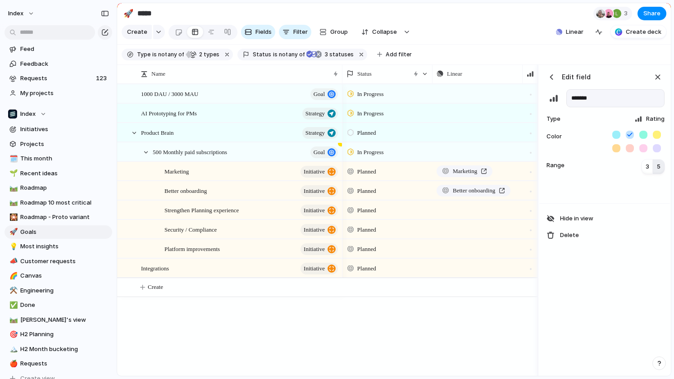
click at [640, 119] on div at bounding box center [638, 118] width 7 height 7
type input "****"
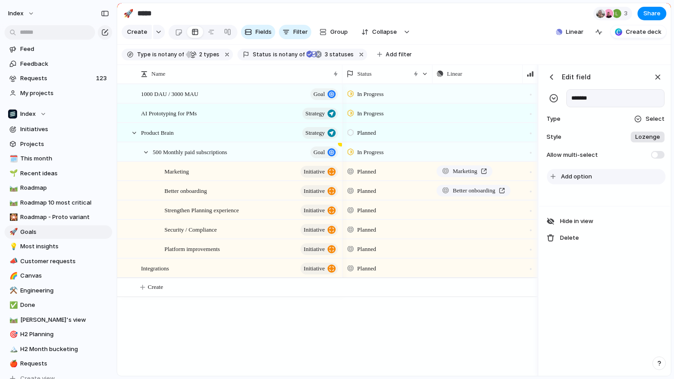
click at [579, 181] on button "Add option" at bounding box center [606, 176] width 119 height 15
type input "*********"
click at [526, 44] on section "Create Fields Filter Group Zoom Collapse Linear Create deck" at bounding box center [394, 34] width 554 height 22
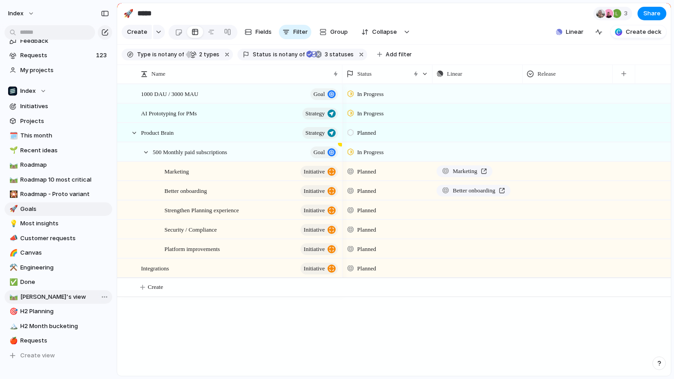
scroll to position [35, 0]
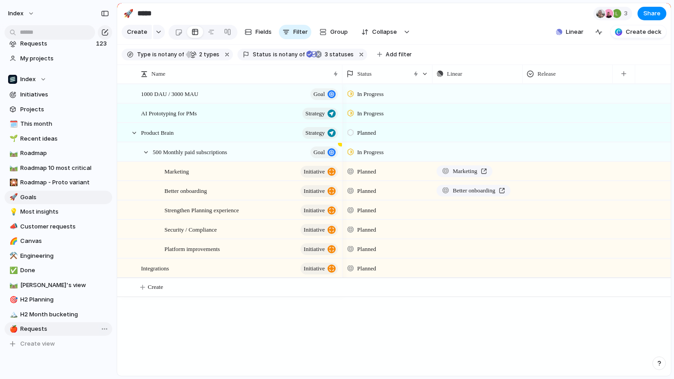
click at [38, 328] on span "Requests" at bounding box center [64, 328] width 89 height 9
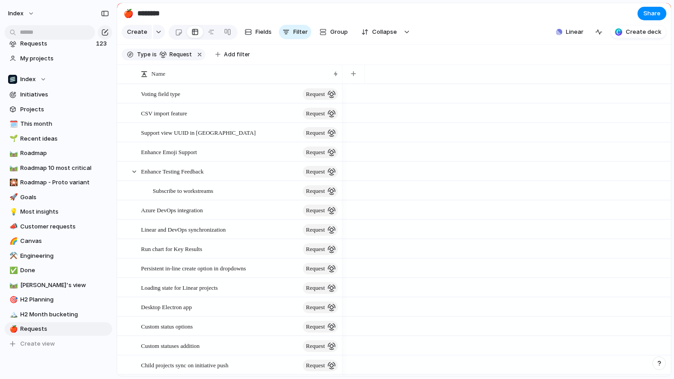
click at [162, 17] on input "********" at bounding box center [189, 13] width 106 height 16
type input "*******"
click at [198, 52] on button "button" at bounding box center [200, 55] width 12 height 12
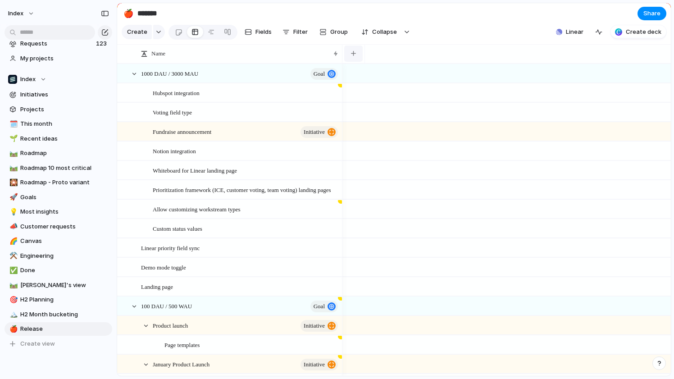
click at [354, 53] on div "button" at bounding box center [353, 53] width 5 height 5
type input "****"
click at [385, 92] on div at bounding box center [387, 91] width 89 height 15
click at [376, 133] on span "Release 1" at bounding box center [377, 130] width 26 height 9
click at [460, 29] on section "Create Fields Filter Group Zoom Collapse Linear Create deck" at bounding box center [394, 34] width 554 height 22
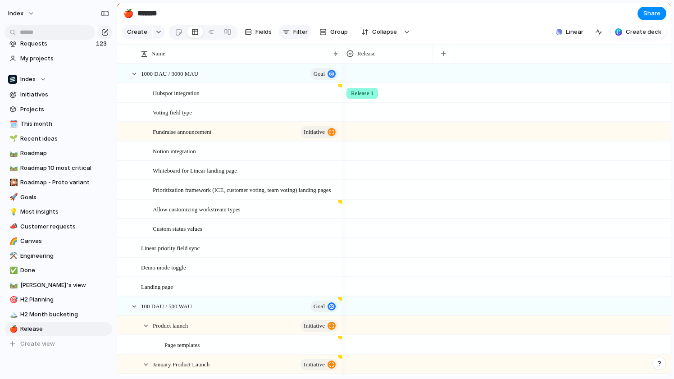
click at [289, 39] on div "Create Fields Filter Group Zoom Collapse" at bounding box center [268, 32] width 292 height 18
click at [289, 31] on button "Filter" at bounding box center [295, 32] width 32 height 14
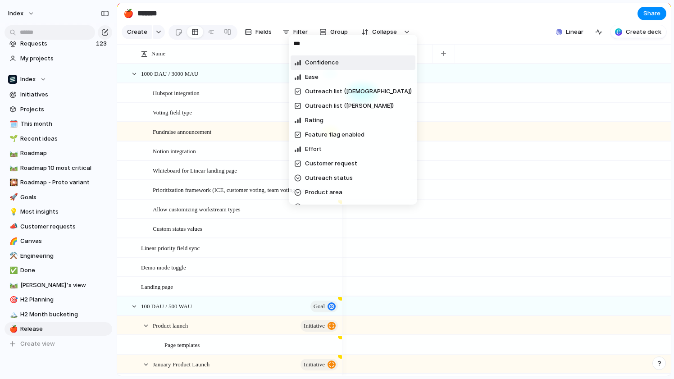
type input "****"
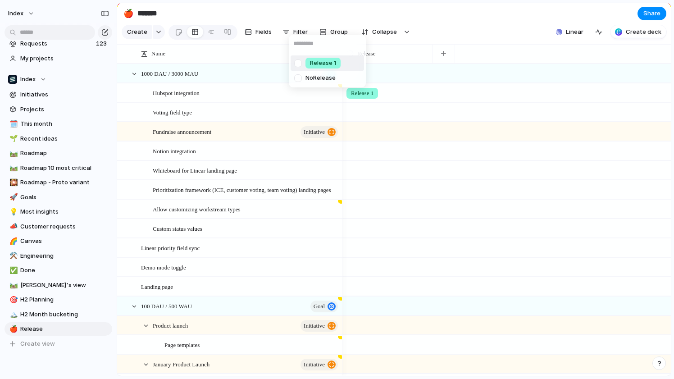
click at [301, 68] on div at bounding box center [298, 63] width 16 height 16
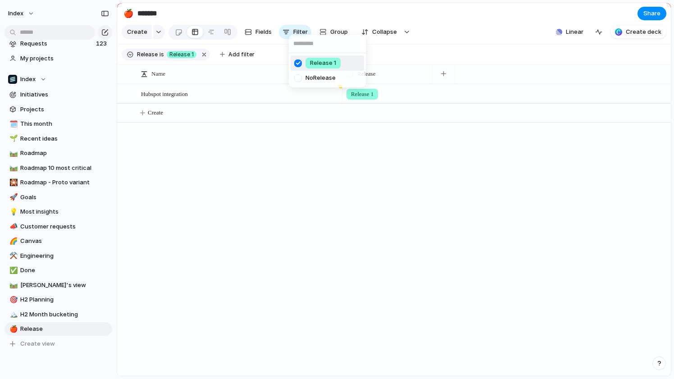
click at [433, 38] on div "Release 1 No Release" at bounding box center [337, 189] width 674 height 379
click at [23, 13] on span "Index" at bounding box center [15, 13] width 15 height 9
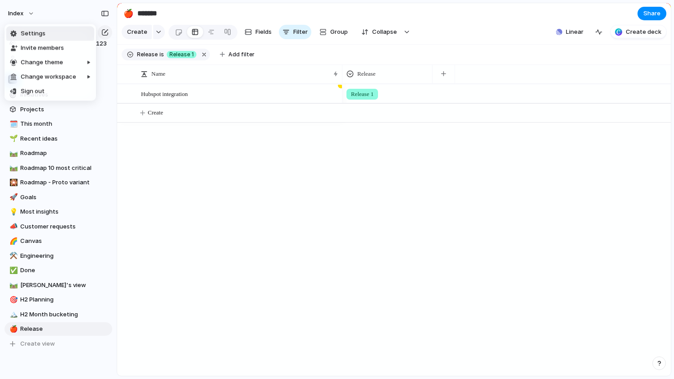
click at [31, 31] on span "Settings" at bounding box center [33, 33] width 25 height 9
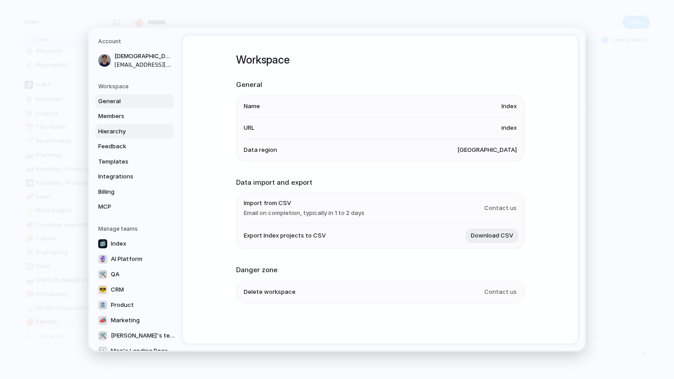
click at [114, 132] on span "Hierarchy" at bounding box center [127, 131] width 58 height 9
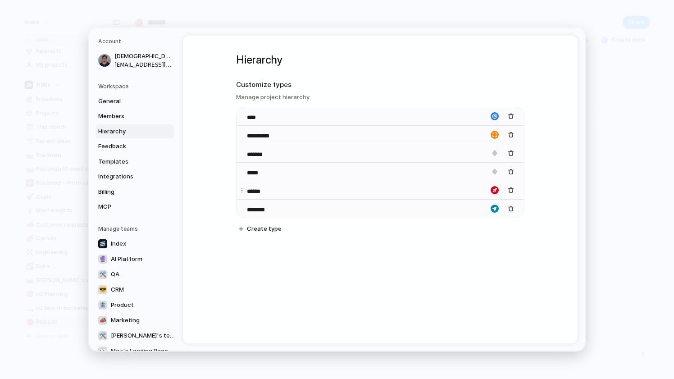
click at [495, 192] on div "button" at bounding box center [495, 190] width 8 height 8
click at [525, 243] on div at bounding box center [337, 189] width 674 height 379
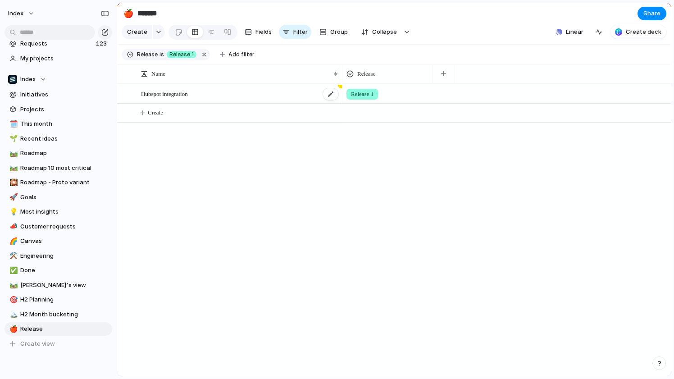
click at [200, 88] on div "Hubspot integration" at bounding box center [240, 94] width 198 height 18
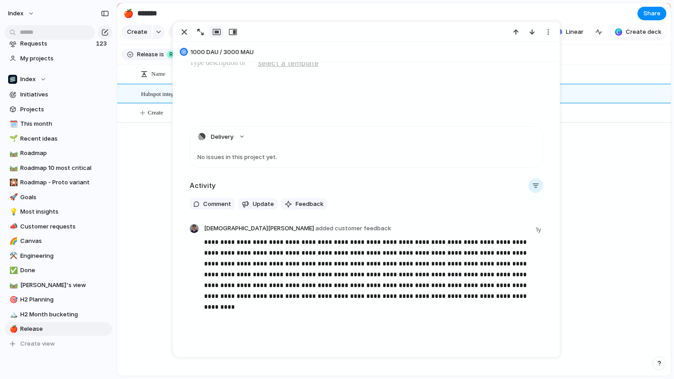
scroll to position [518, 0]
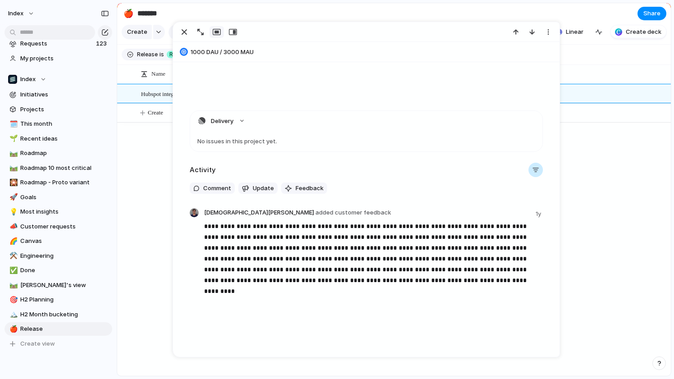
click at [537, 173] on div "button" at bounding box center [535, 169] width 7 height 7
click at [490, 203] on div at bounding box center [490, 205] width 16 height 16
click at [489, 217] on div at bounding box center [490, 220] width 16 height 16
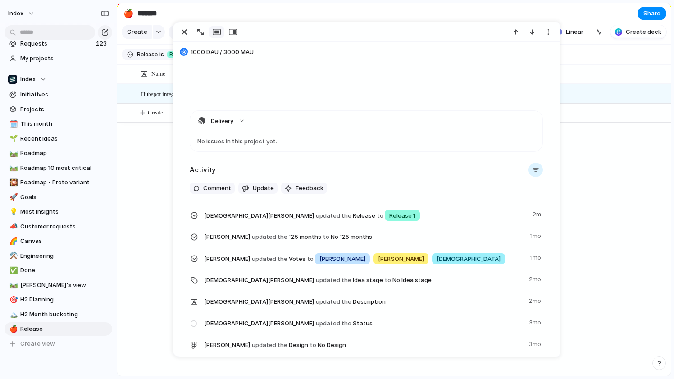
click at [411, 177] on div "Comments Updates Changes Feedback" at bounding box center [337, 189] width 674 height 379
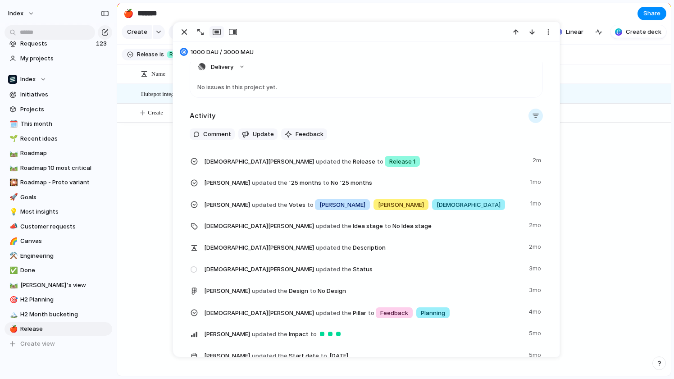
scroll to position [587, 0]
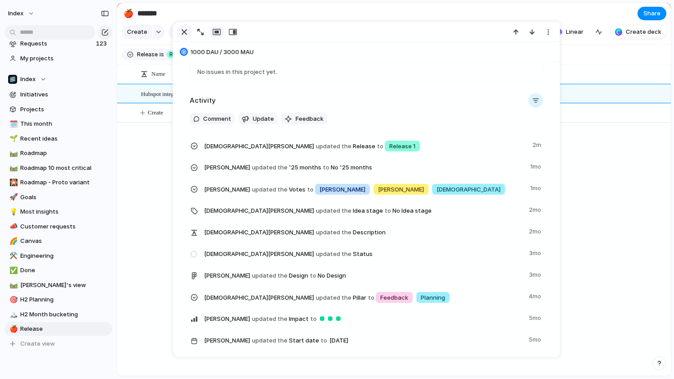
click at [184, 31] on div "button" at bounding box center [184, 32] width 11 height 11
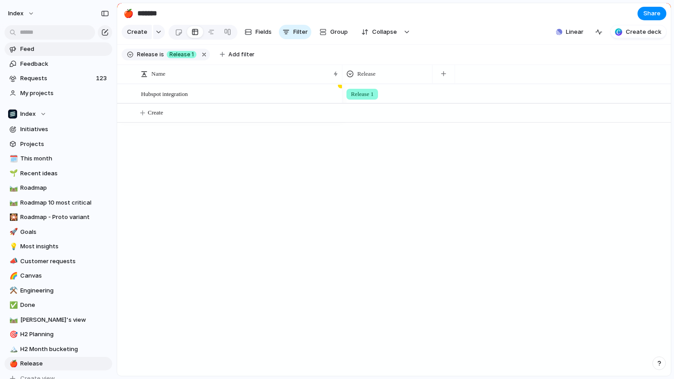
click at [37, 50] on span "Feed" at bounding box center [64, 49] width 89 height 9
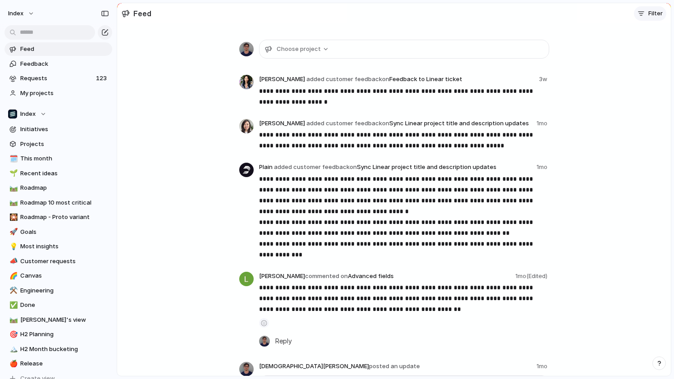
click at [649, 9] on span "Filter" at bounding box center [655, 13] width 14 height 9
click at [610, 46] on div at bounding box center [613, 49] width 16 height 16
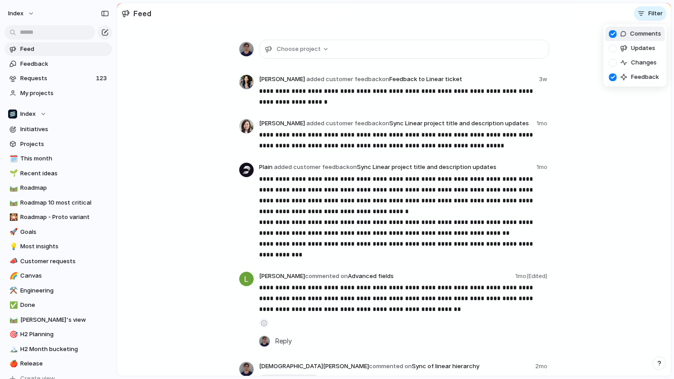
click at [611, 32] on div at bounding box center [613, 34] width 16 height 16
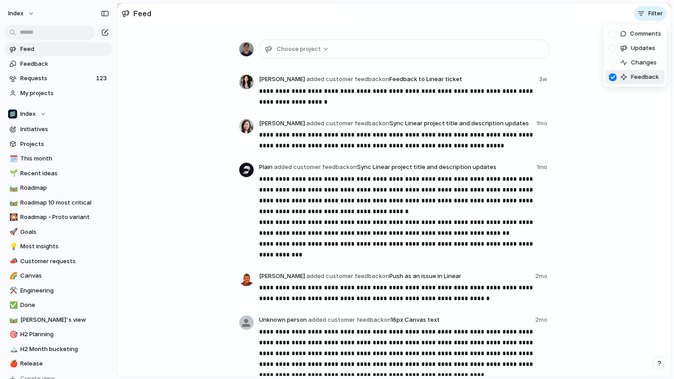
click at [612, 81] on div at bounding box center [613, 77] width 16 height 16
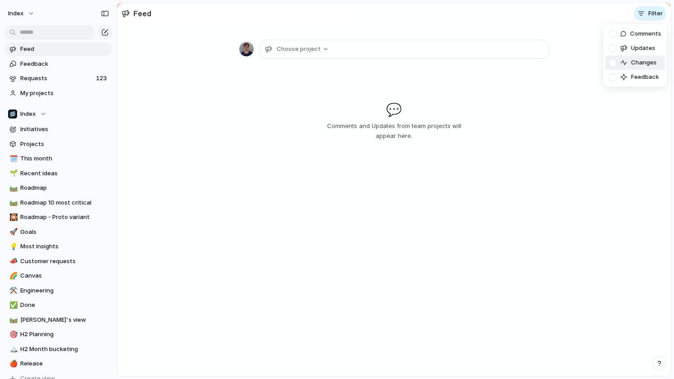
click at [612, 65] on div at bounding box center [613, 63] width 16 height 16
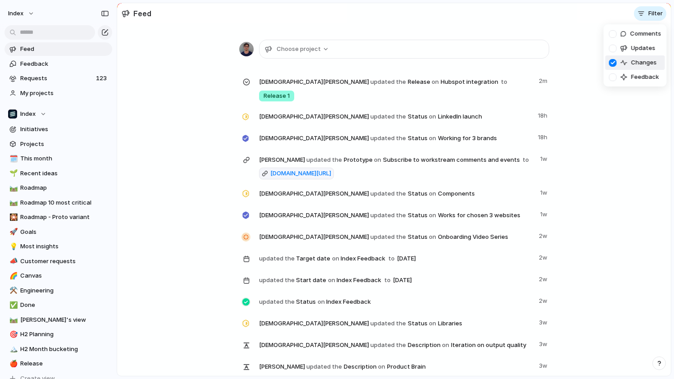
click at [159, 119] on div "Comments Updates Changes Feedback" at bounding box center [337, 189] width 674 height 379
click at [652, 12] on span "Filter" at bounding box center [655, 13] width 14 height 9
click at [616, 62] on div at bounding box center [613, 63] width 16 height 16
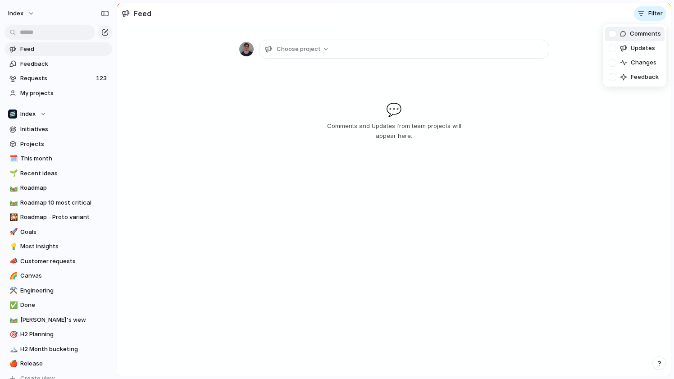
click at [614, 33] on div at bounding box center [613, 34] width 16 height 16
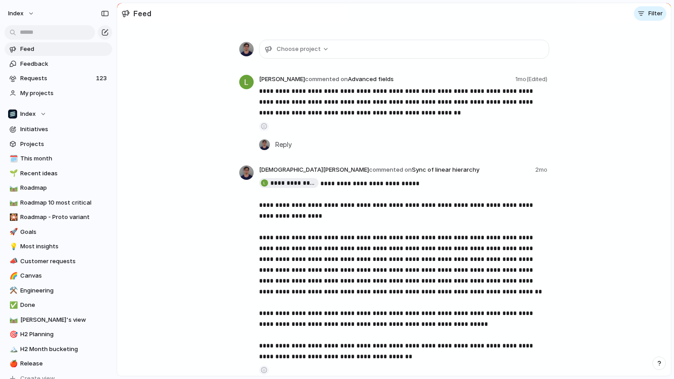
click at [572, 14] on div "Comments Updates Changes Feedback" at bounding box center [337, 189] width 674 height 379
click at [647, 18] on button "Filter" at bounding box center [650, 13] width 32 height 14
click at [612, 37] on div at bounding box center [613, 34] width 16 height 16
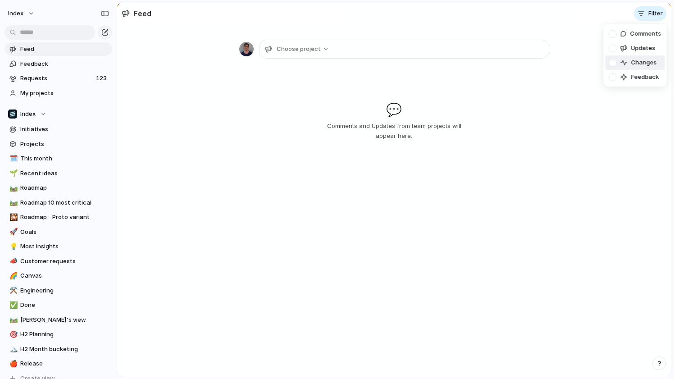
click at [614, 62] on div at bounding box center [613, 63] width 16 height 16
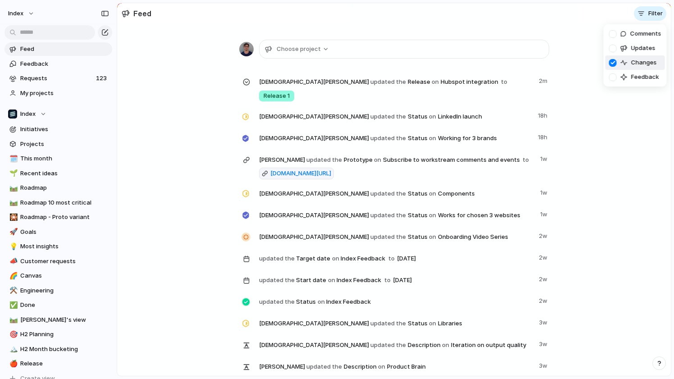
click at [567, 23] on div "Comments Updates Changes Feedback" at bounding box center [337, 189] width 674 height 379
click at [66, 171] on span "Recent ideas" at bounding box center [64, 173] width 89 height 9
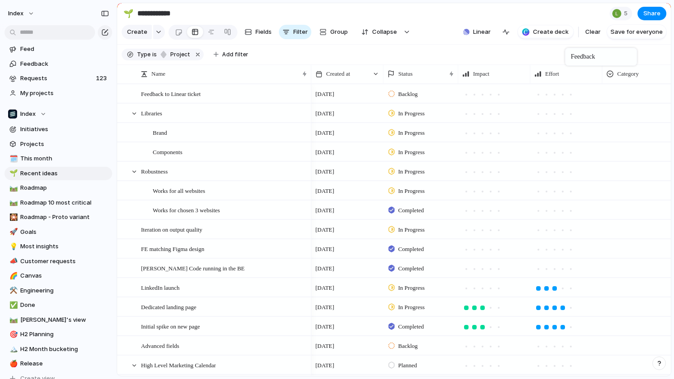
drag, startPoint x: 570, startPoint y: 72, endPoint x: 569, endPoint y: 43, distance: 28.8
